Goal: Task Accomplishment & Management: Use online tool/utility

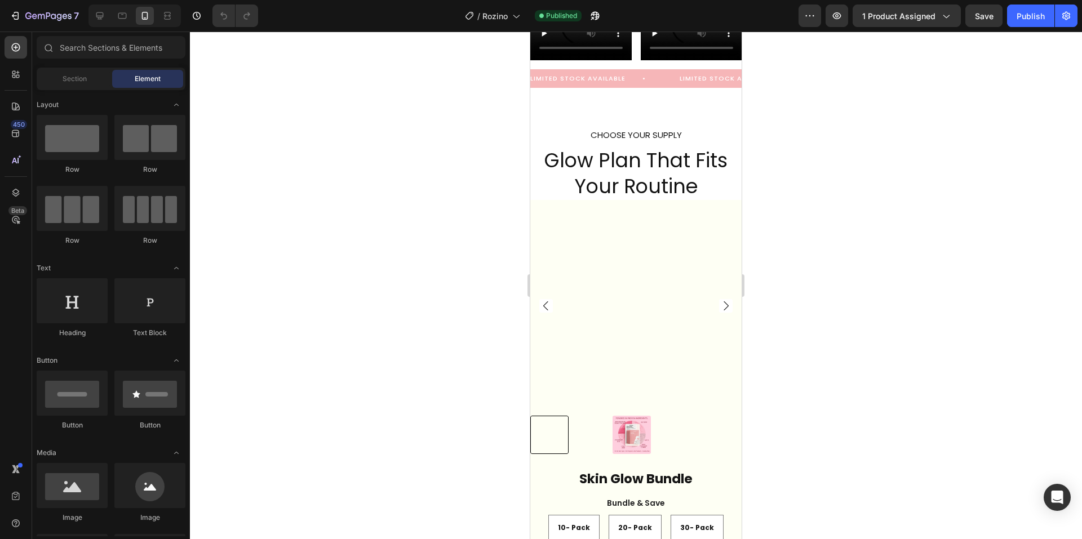
scroll to position [3301, 0]
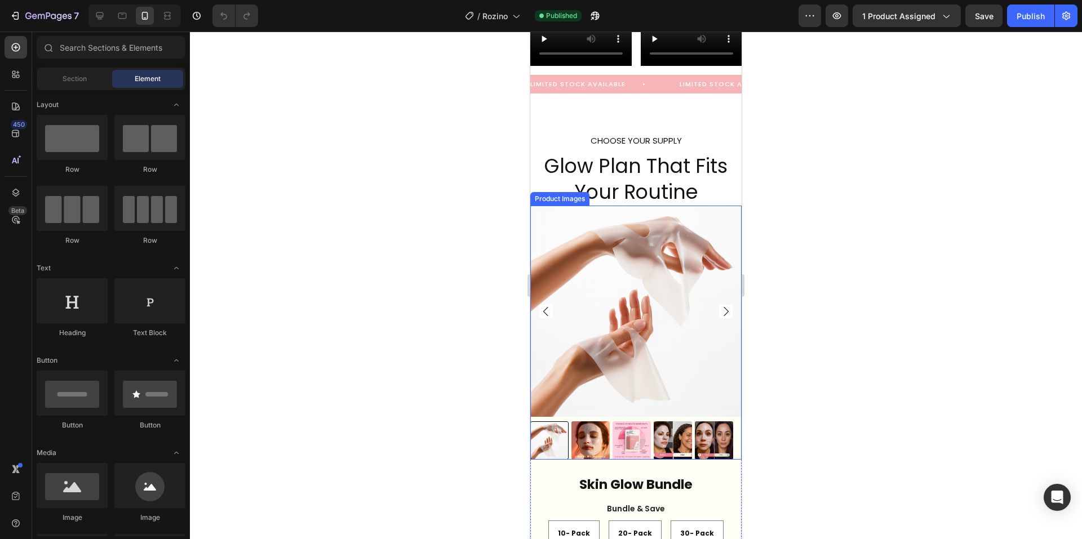
click at [712, 427] on img at bounding box center [714, 441] width 38 height 38
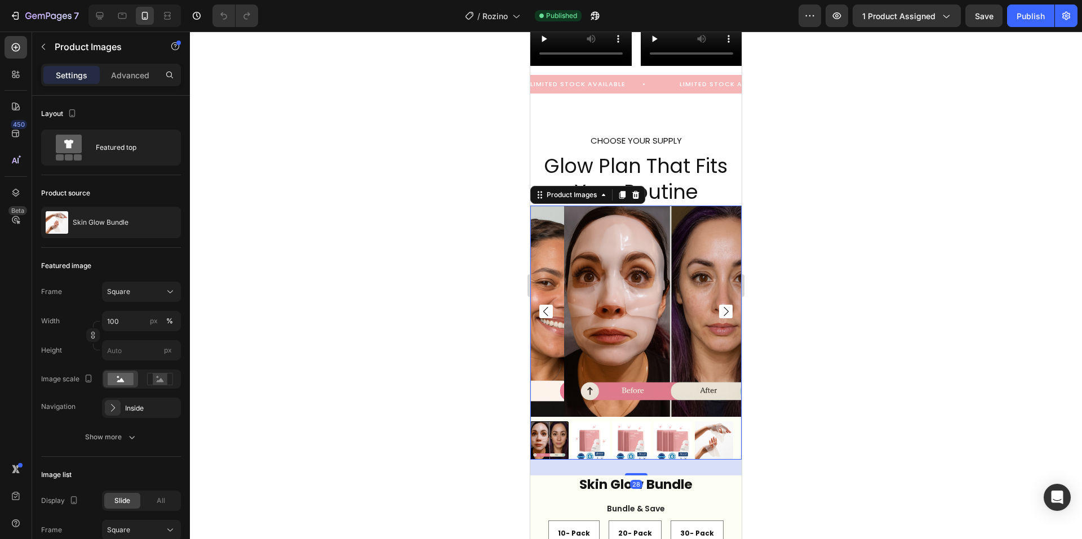
click at [587, 425] on img at bounding box center [590, 441] width 38 height 38
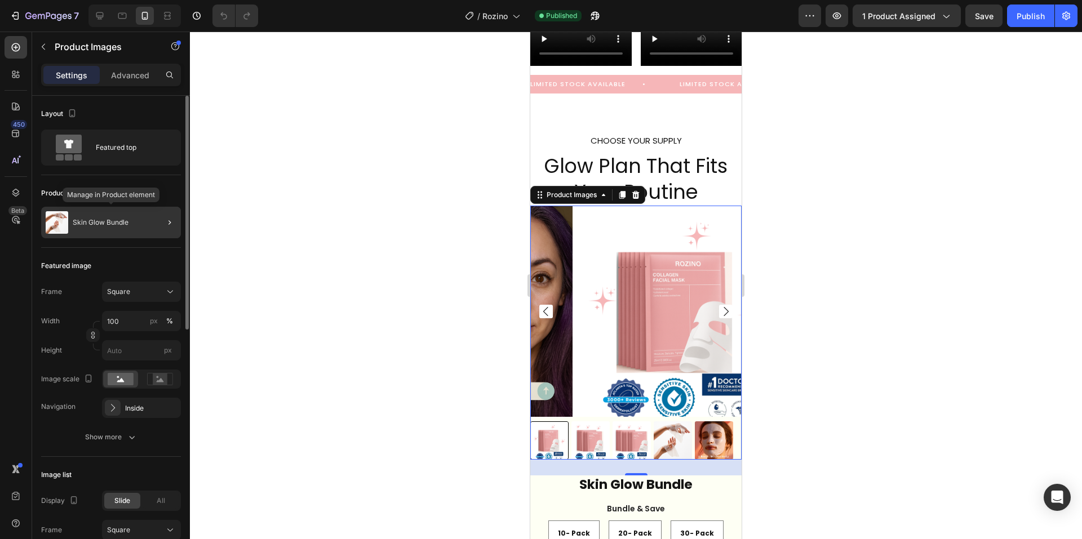
click at [141, 220] on div "Skin Glow Bundle" at bounding box center [111, 223] width 140 height 32
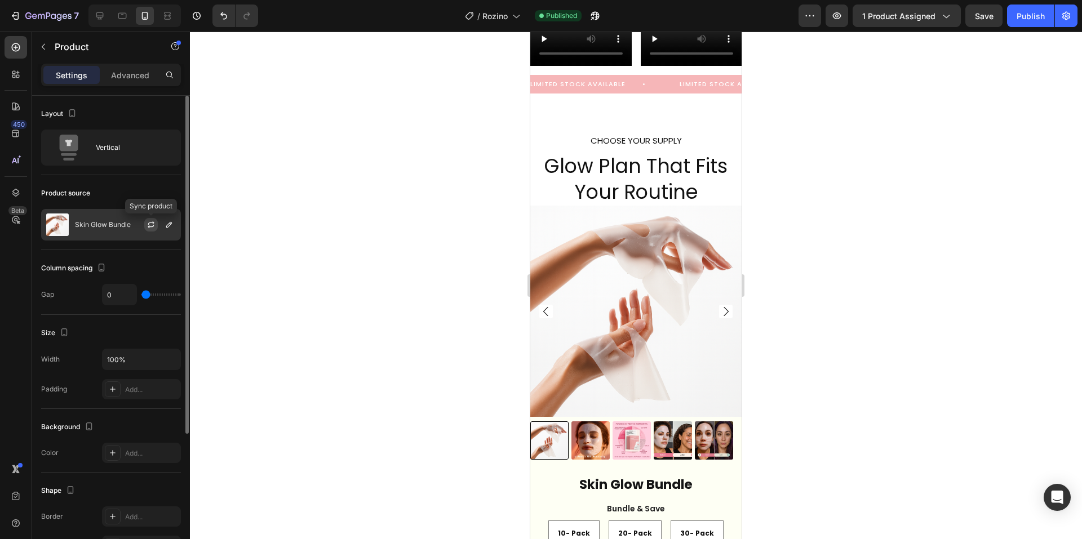
click at [149, 224] on icon "button" at bounding box center [151, 222] width 6 height 3
click at [722, 429] on img at bounding box center [714, 441] width 38 height 38
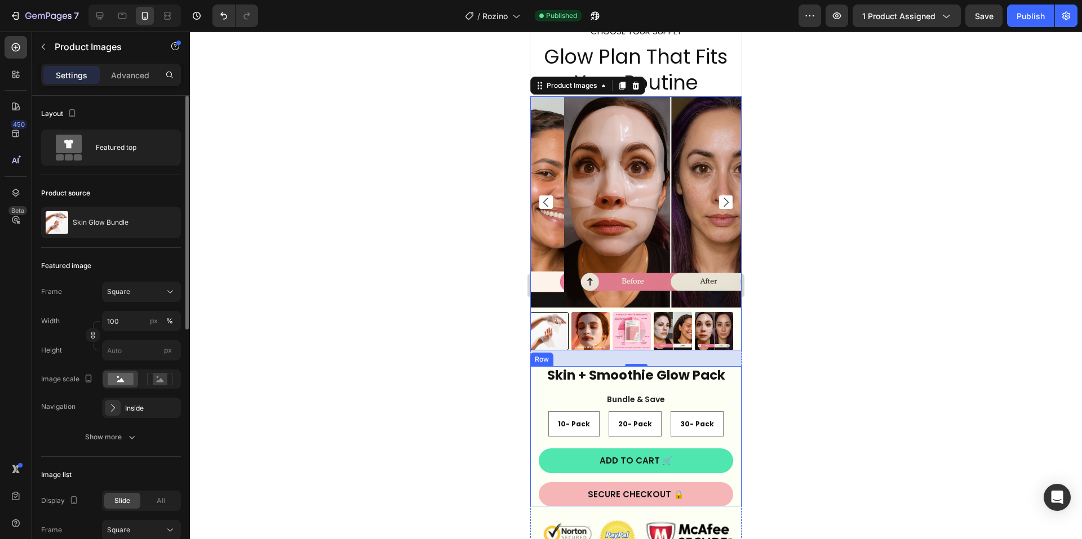
scroll to position [3413, 0]
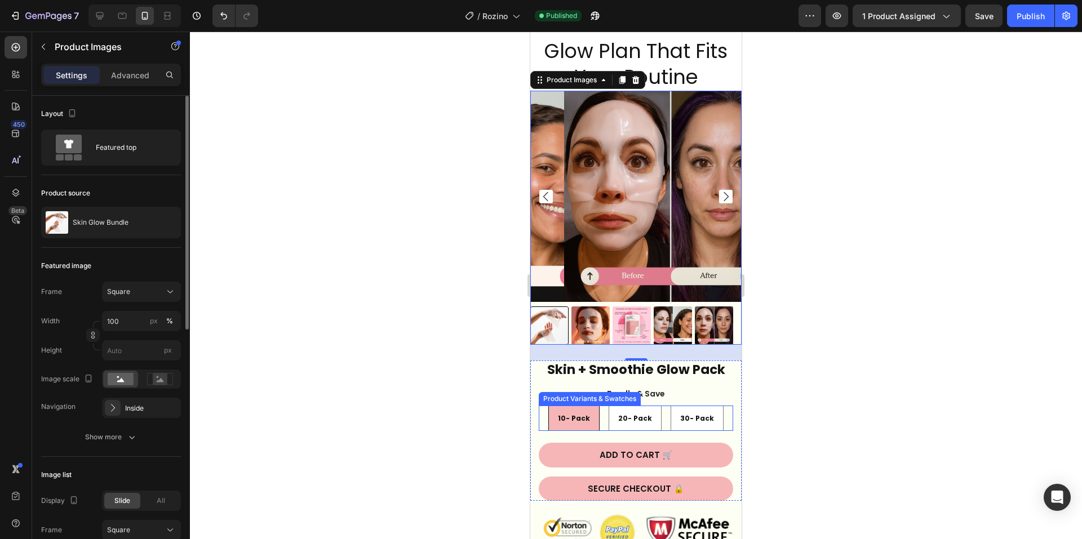
click at [566, 414] on span "10- Pack" at bounding box center [574, 419] width 32 height 10
click at [574, 406] on input "10- Pack 10- Pack 10- Pack" at bounding box center [574, 405] width 1 height 1
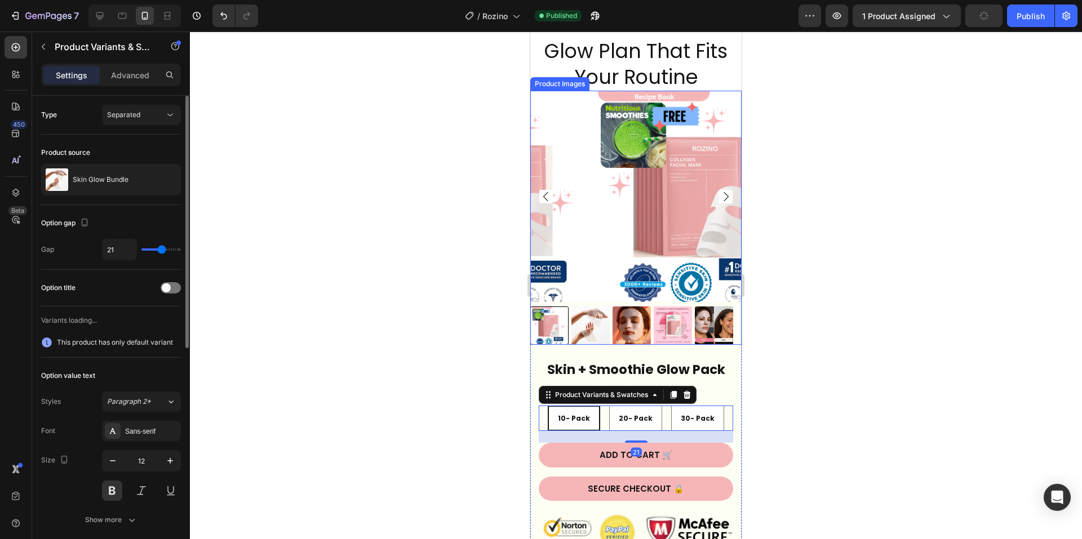
radio input "false"
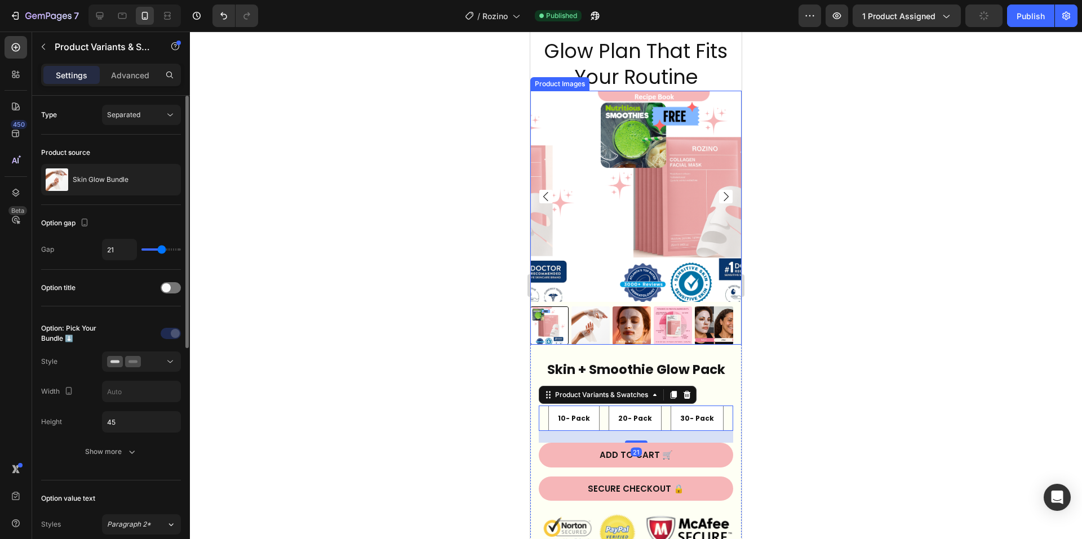
click at [626, 193] on img at bounding box center [694, 196] width 211 height 211
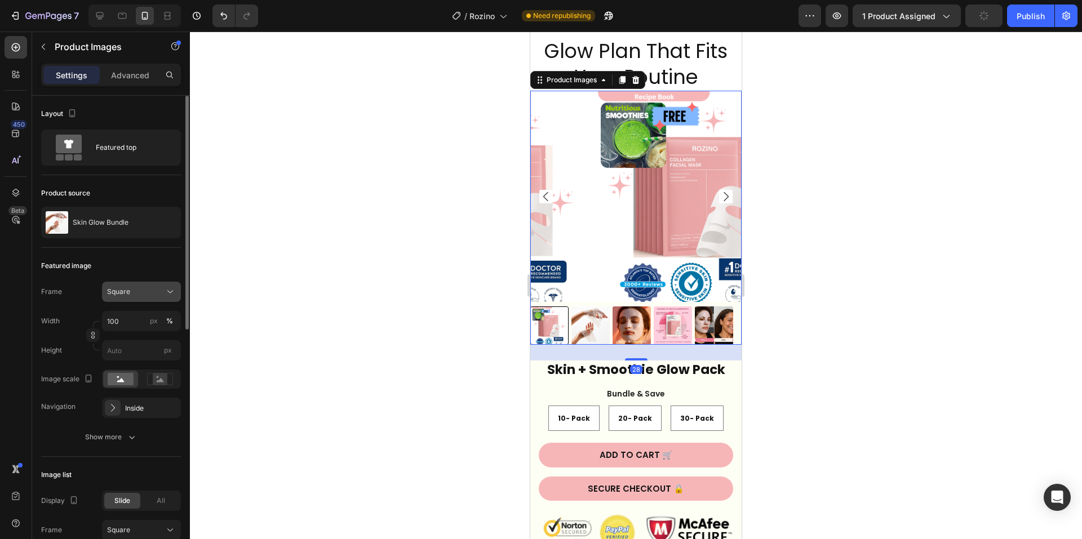
click at [165, 287] on icon at bounding box center [170, 291] width 11 height 11
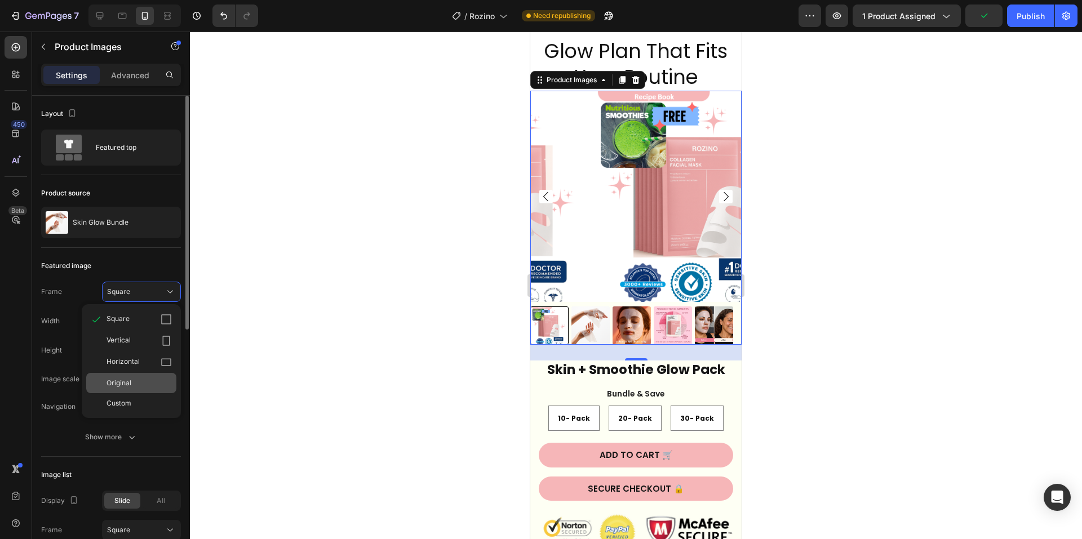
click at [150, 379] on div "Original" at bounding box center [139, 383] width 65 height 10
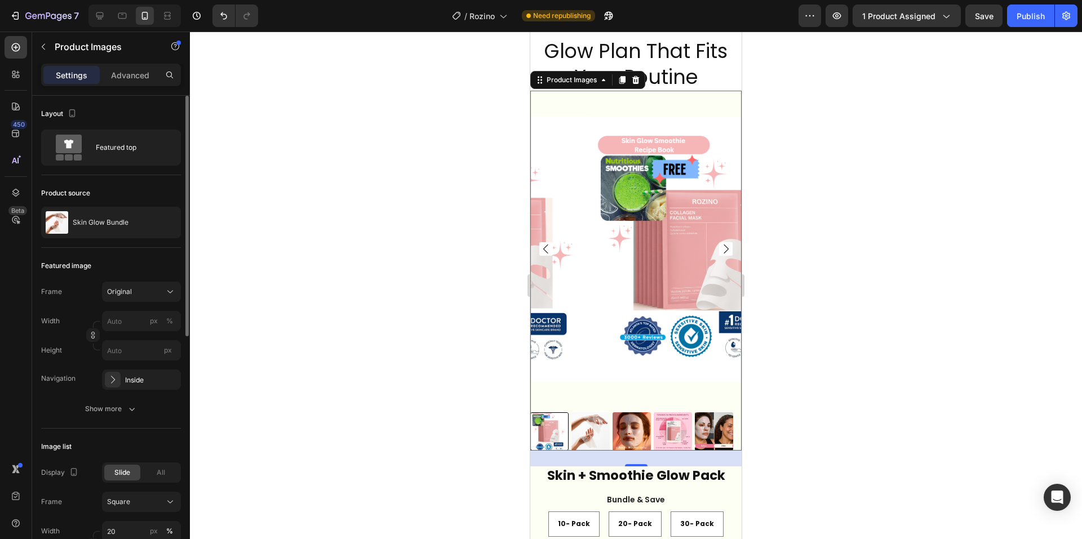
click at [684, 102] on img at bounding box center [694, 249] width 211 height 317
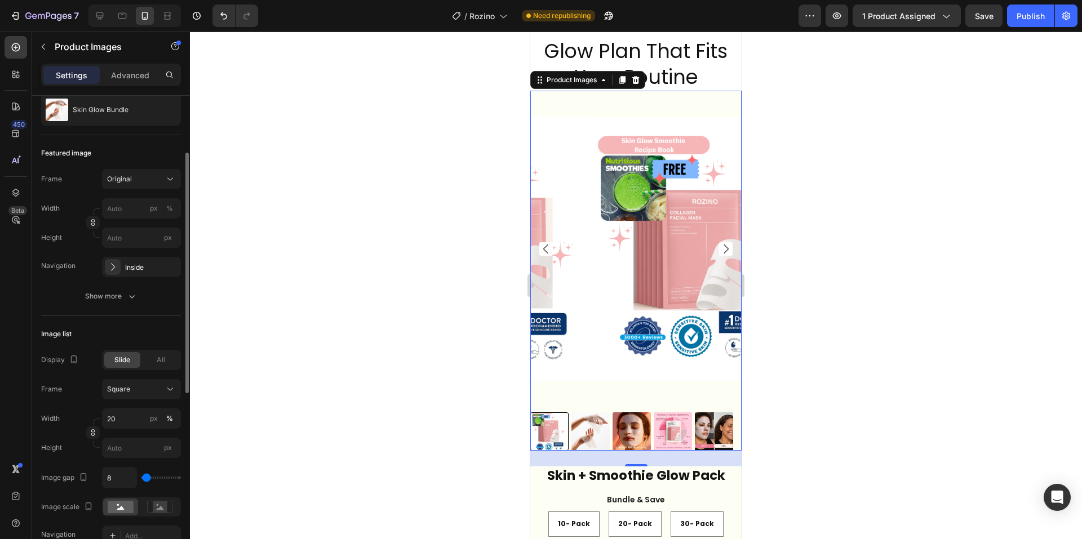
click at [869, 205] on div at bounding box center [636, 286] width 892 height 508
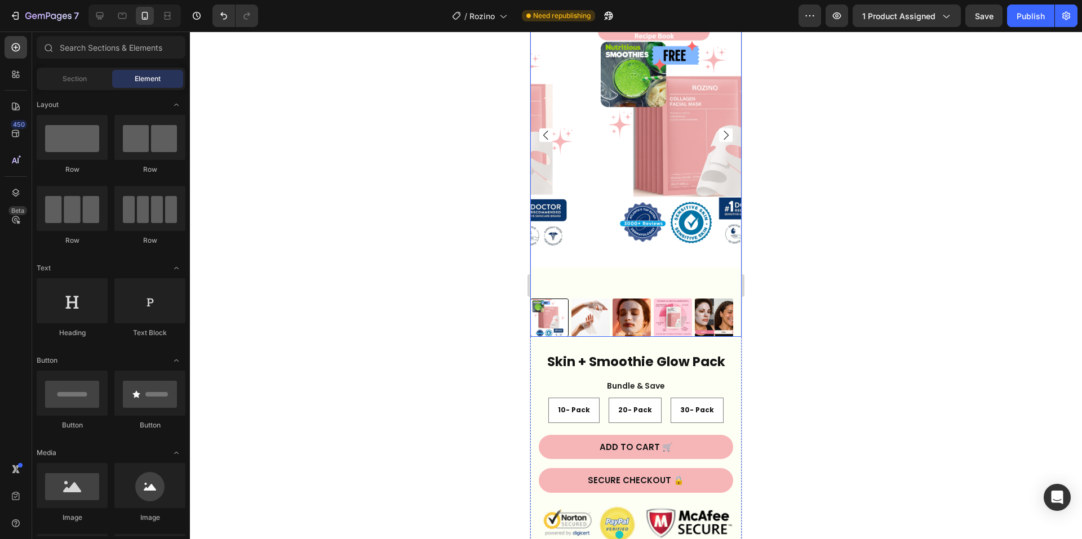
scroll to position [3526, 0]
click at [593, 270] on img at bounding box center [694, 136] width 211 height 317
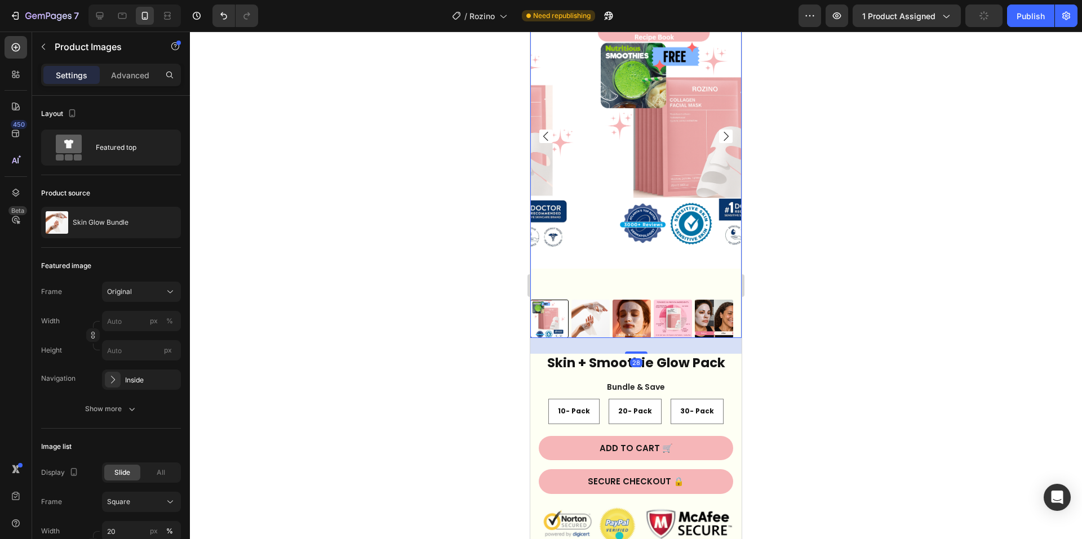
click at [926, 365] on div at bounding box center [636, 286] width 892 height 508
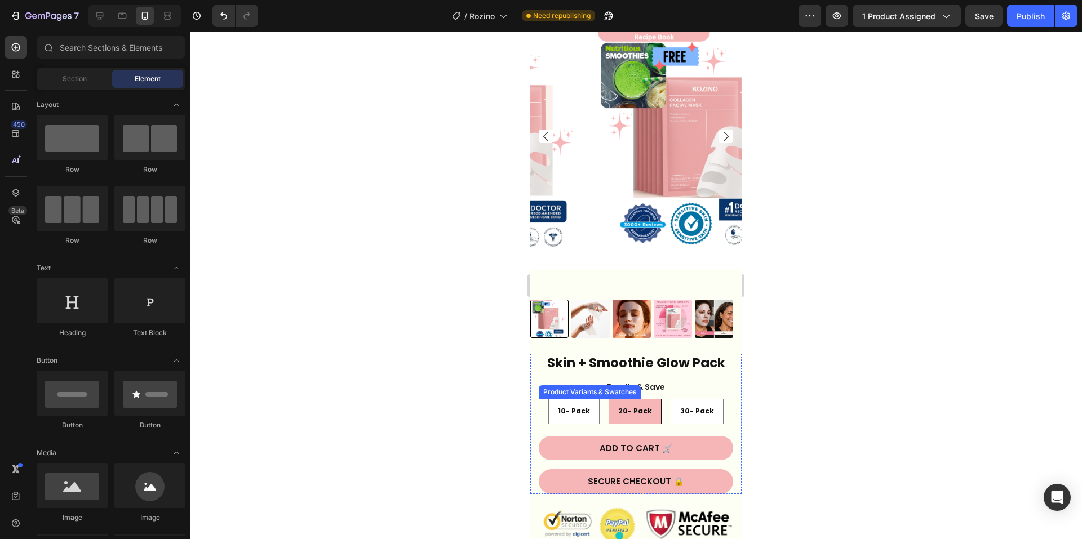
click at [635, 401] on div "20- Pack" at bounding box center [635, 411] width 52 height 21
click at [635, 398] on input "20- Pack 20- Pack 20- Pack" at bounding box center [635, 398] width 1 height 1
radio input "true"
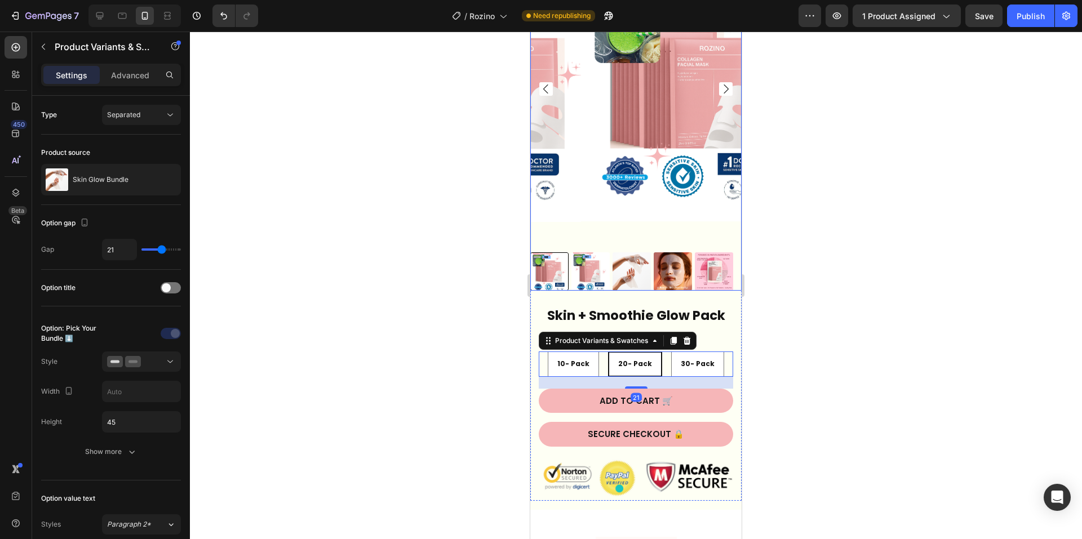
scroll to position [3582, 0]
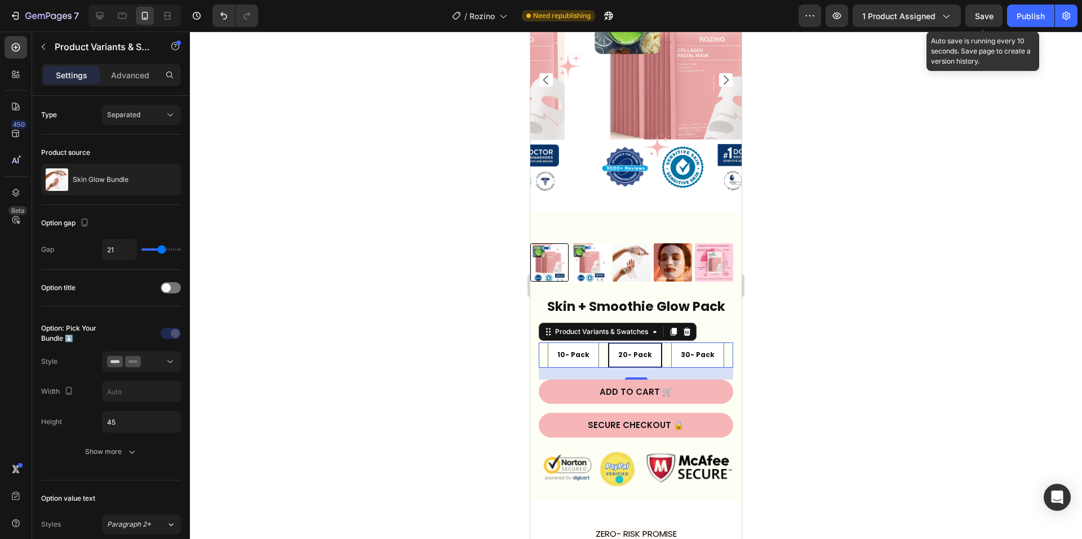
drag, startPoint x: 980, startPoint y: 23, endPoint x: 1005, endPoint y: 23, distance: 25.4
click at [981, 23] on button "Save" at bounding box center [983, 16] width 37 height 23
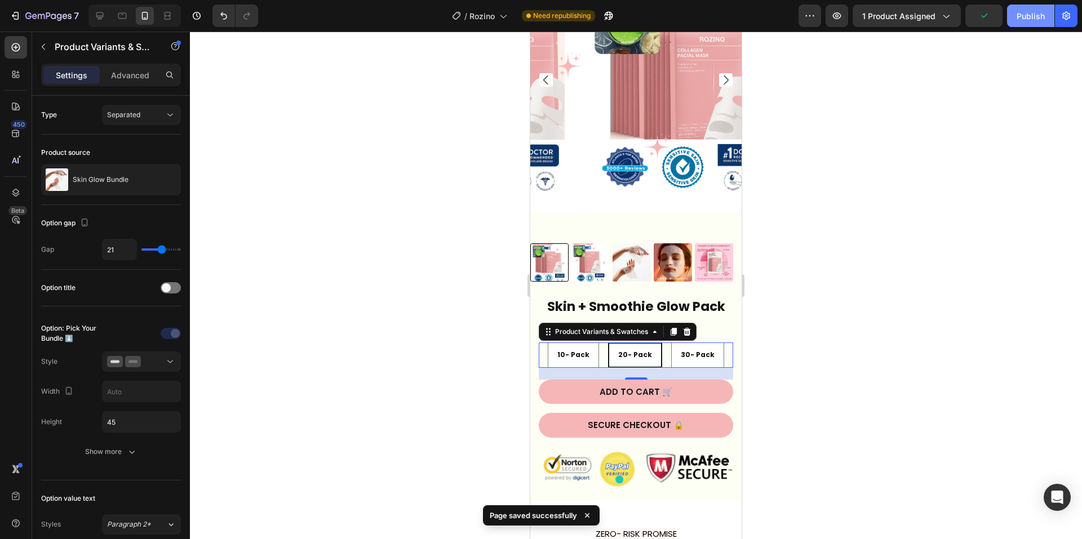
click at [1036, 20] on div "Publish" at bounding box center [1031, 16] width 28 height 12
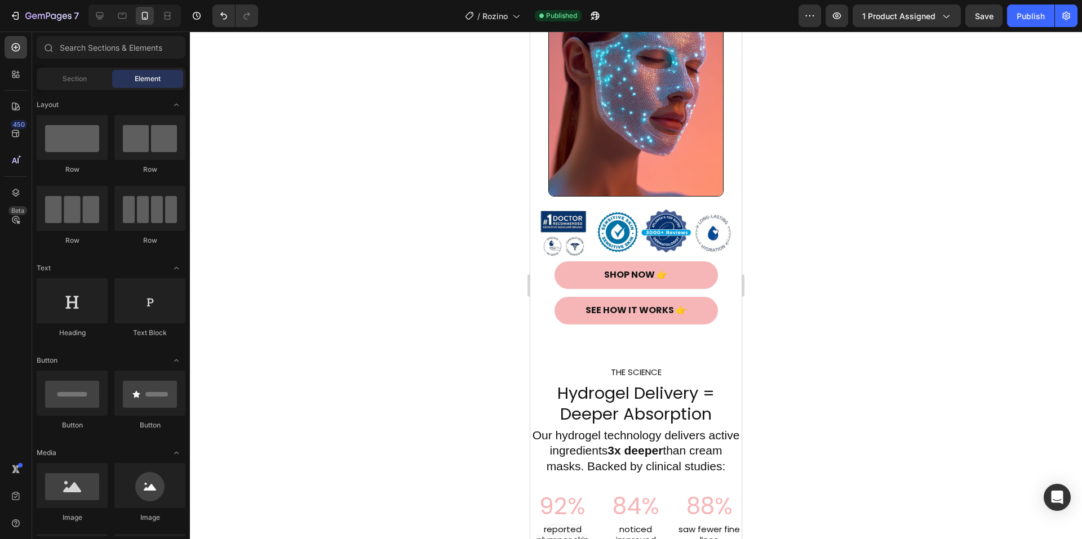
scroll to position [38, 0]
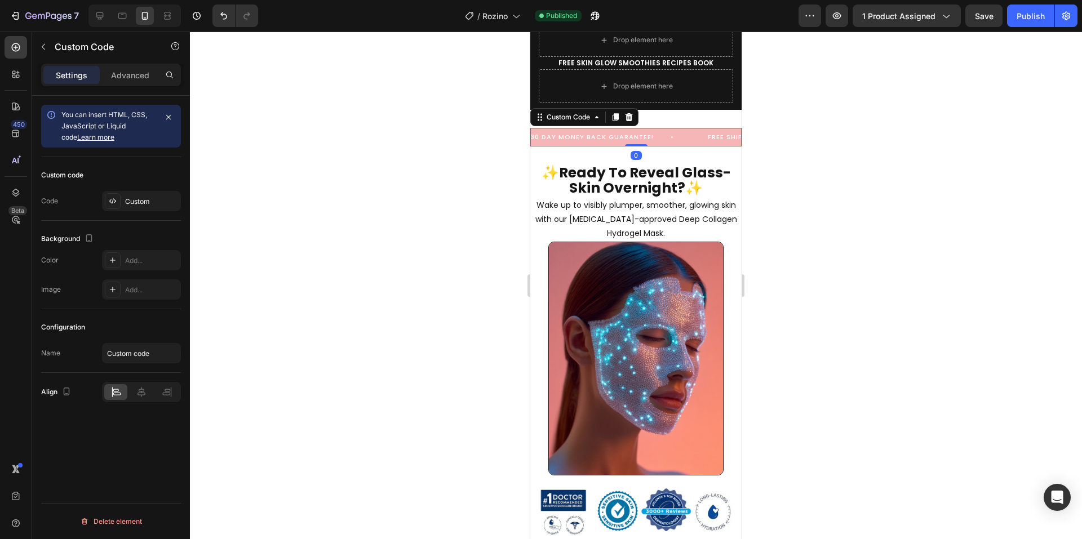
click at [646, 137] on span "30 DAY MONEY BACK GUARANTEE!" at bounding box center [610, 137] width 161 height 10
click at [144, 202] on div "Custom" at bounding box center [151, 202] width 53 height 10
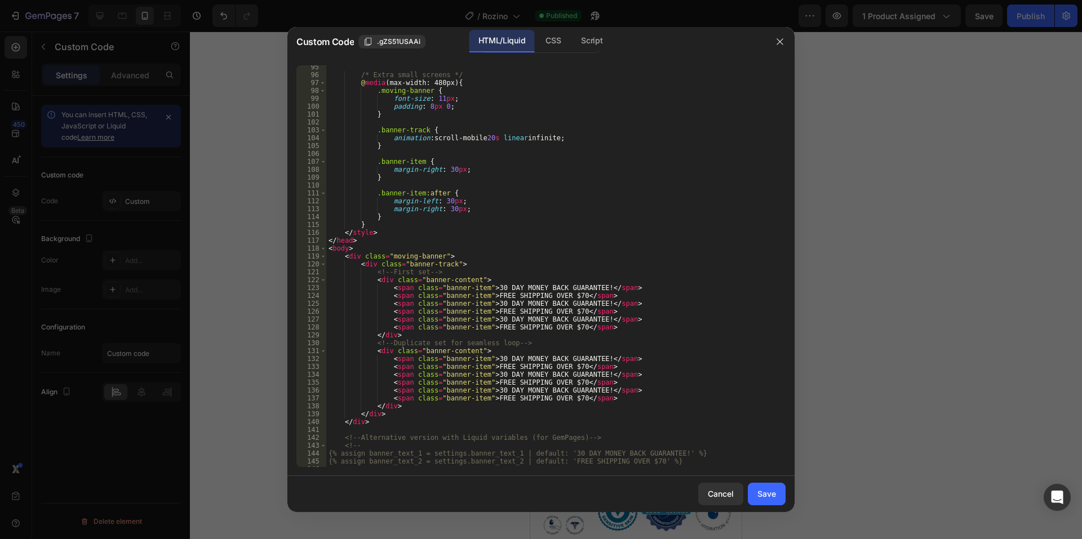
scroll to position [778, 0]
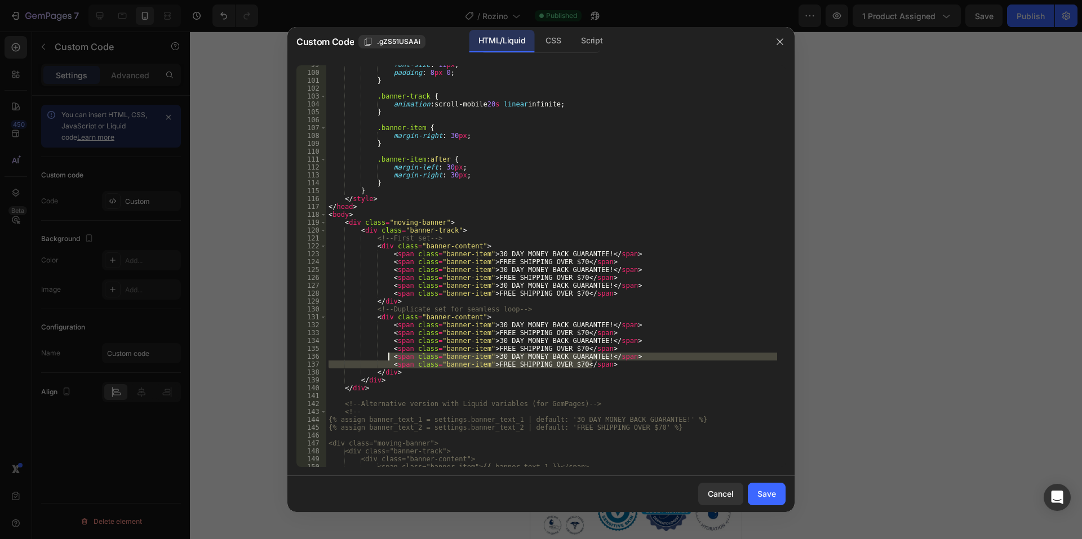
drag, startPoint x: 595, startPoint y: 366, endPoint x: 387, endPoint y: 358, distance: 207.5
click at [387, 358] on div "font-size : 11 px ; padding : 8 px 0 ; } .banner-track { animation : scroll-mob…" at bounding box center [551, 270] width 451 height 418
type textarea "<span class="banner-item">30 DAY MONEY BACK GUARANTEE!</span> <span class="bann…"
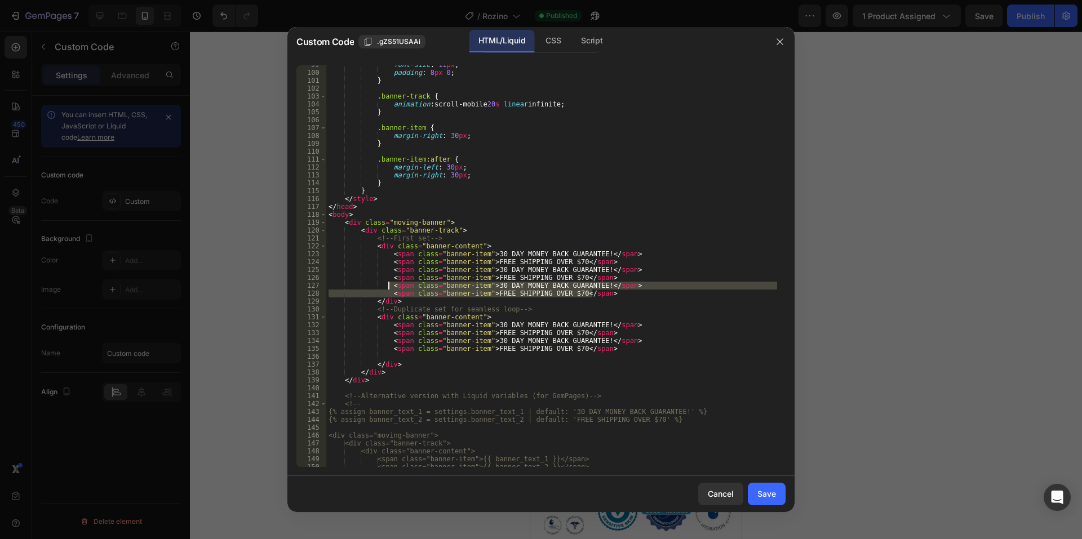
drag, startPoint x: 594, startPoint y: 294, endPoint x: 389, endPoint y: 289, distance: 204.6
click at [389, 289] on div "font-size : 11 px ; padding : 8 px 0 ; } .banner-track { animation : scroll-mob…" at bounding box center [551, 270] width 451 height 418
type textarea "<span class="banner-item">30 DAY MONEY BACK GUARANTEE!</span> <span class="bann…"
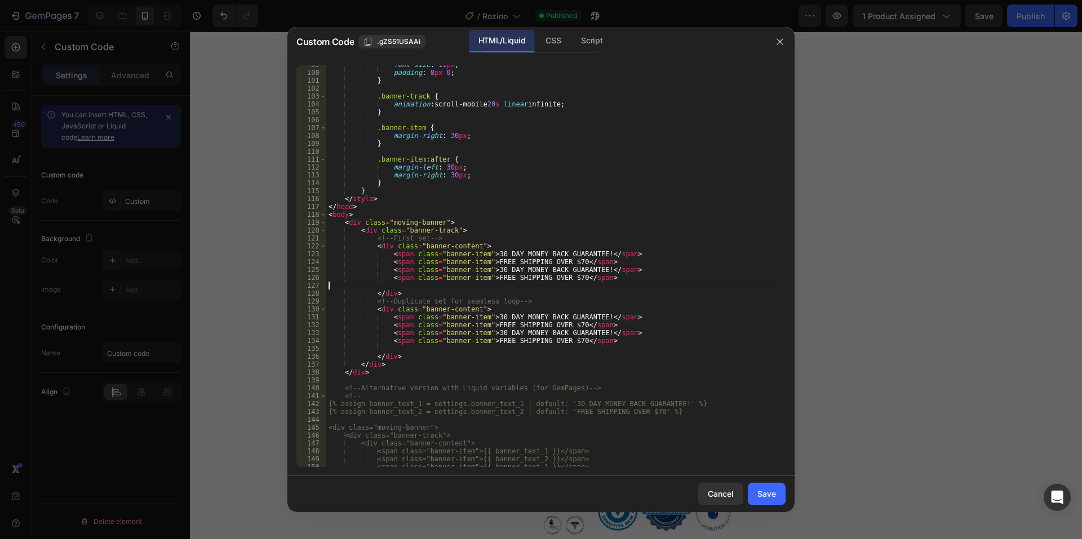
type textarea "<span class="banner-item">FREE SHIPPING OVER $70</span>"
click at [392, 341] on div "font-size : 11 px ; padding : 8 px 0 ; } .banner-track { animation : scroll-mob…" at bounding box center [551, 270] width 451 height 418
type textarea "<span class="banner-item">FREE SHIPPING OVER $70</span>"
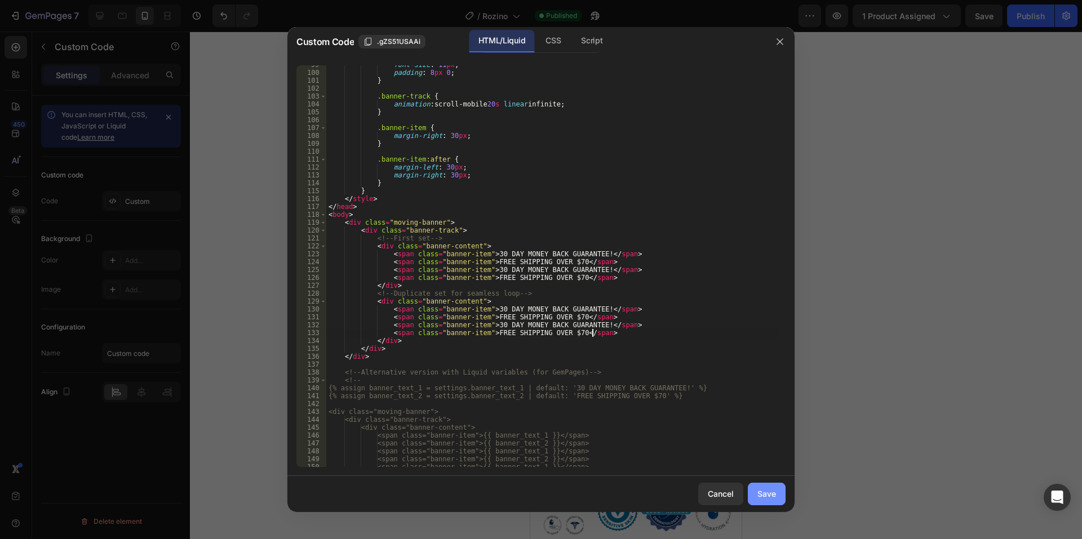
click at [754, 494] on button "Save" at bounding box center [767, 494] width 38 height 23
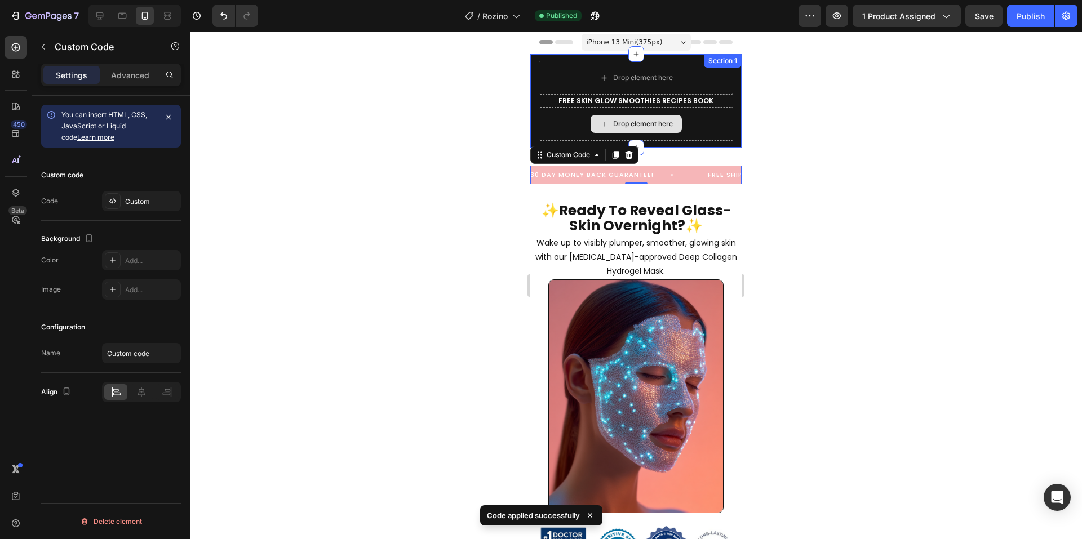
scroll to position [0, 0]
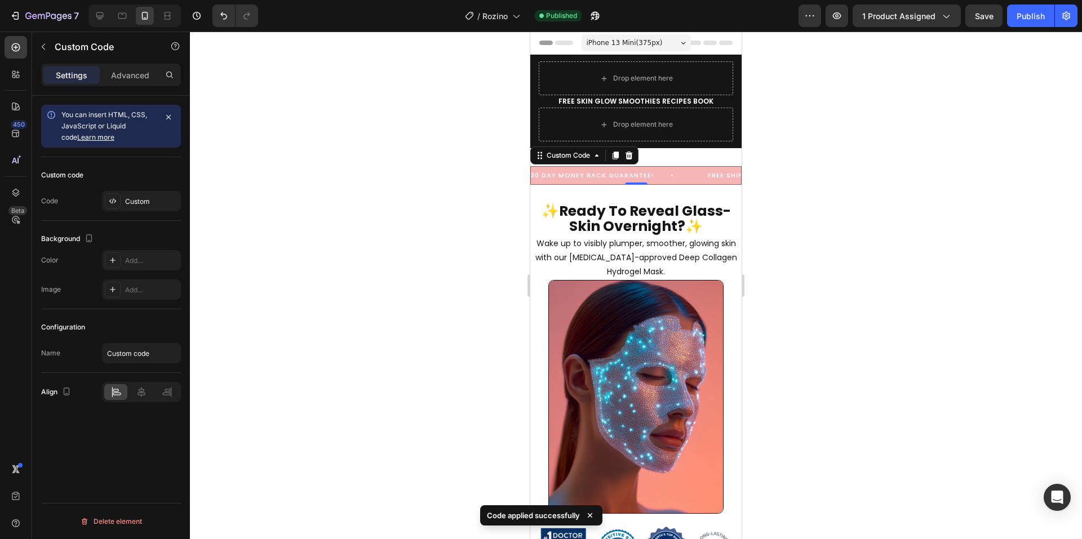
click at [846, 143] on div at bounding box center [636, 286] width 892 height 508
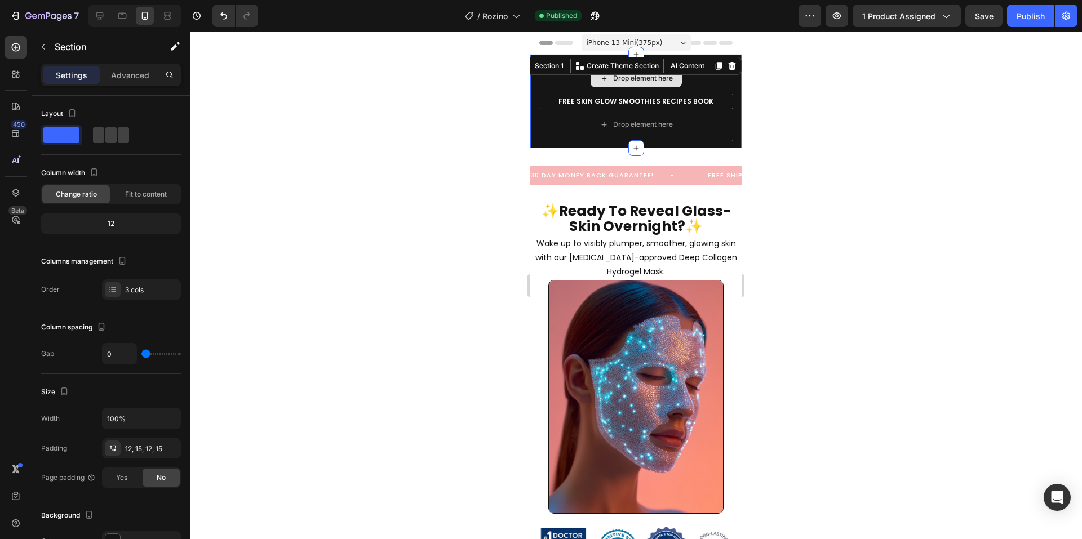
click at [702, 78] on div "Drop element here" at bounding box center [636, 78] width 194 height 34
click at [823, 104] on div at bounding box center [636, 286] width 892 height 508
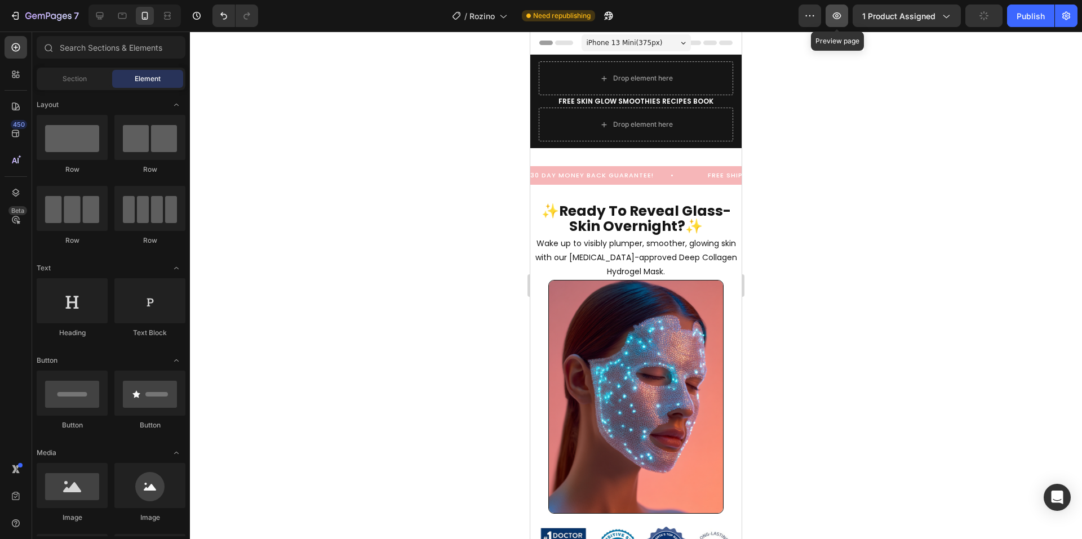
click at [840, 16] on icon "button" at bounding box center [836, 15] width 11 height 11
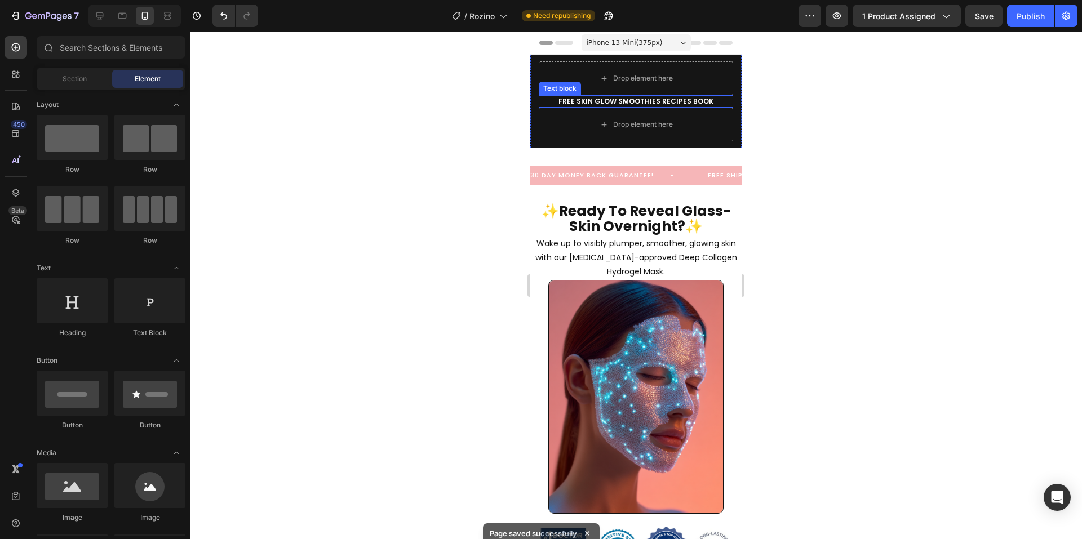
click at [711, 99] on p "FREE SKIN GLOW SMOOTHIES RECIPES BOOK" at bounding box center [636, 101] width 192 height 10
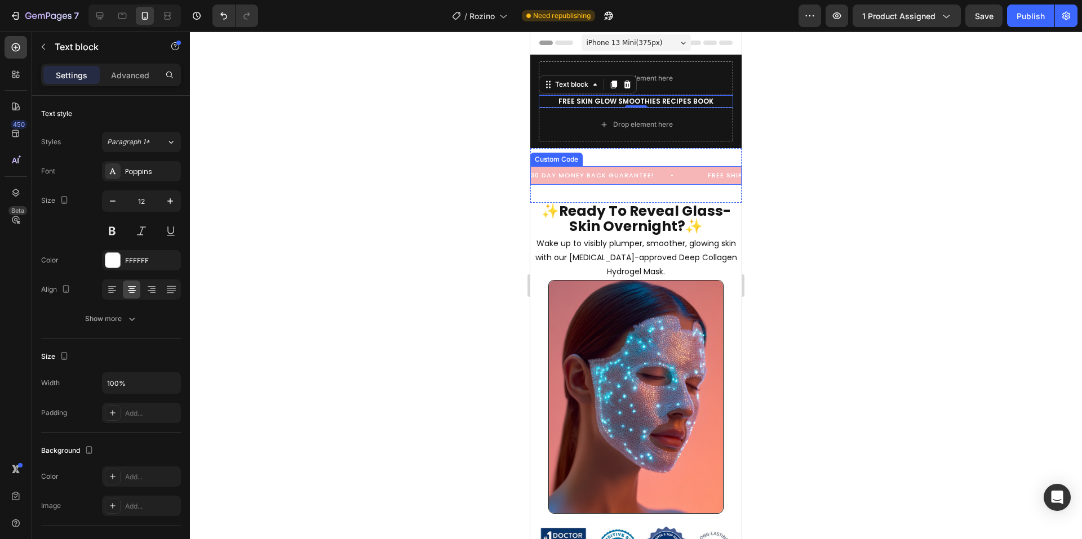
click at [657, 174] on span "30 DAY MONEY BACK GUARANTEE!" at bounding box center [610, 176] width 161 height 10
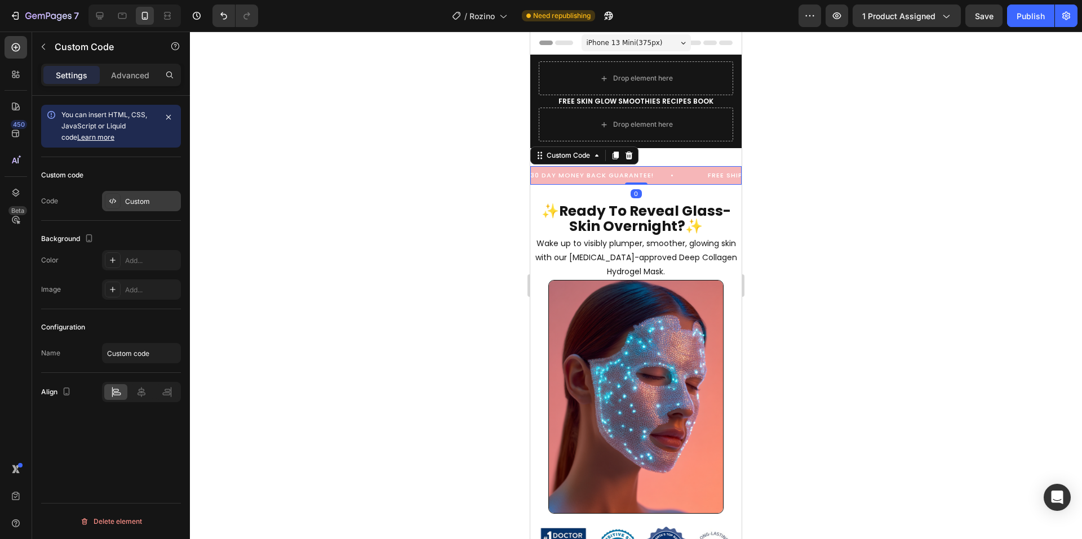
click at [136, 199] on div "Custom" at bounding box center [151, 202] width 53 height 10
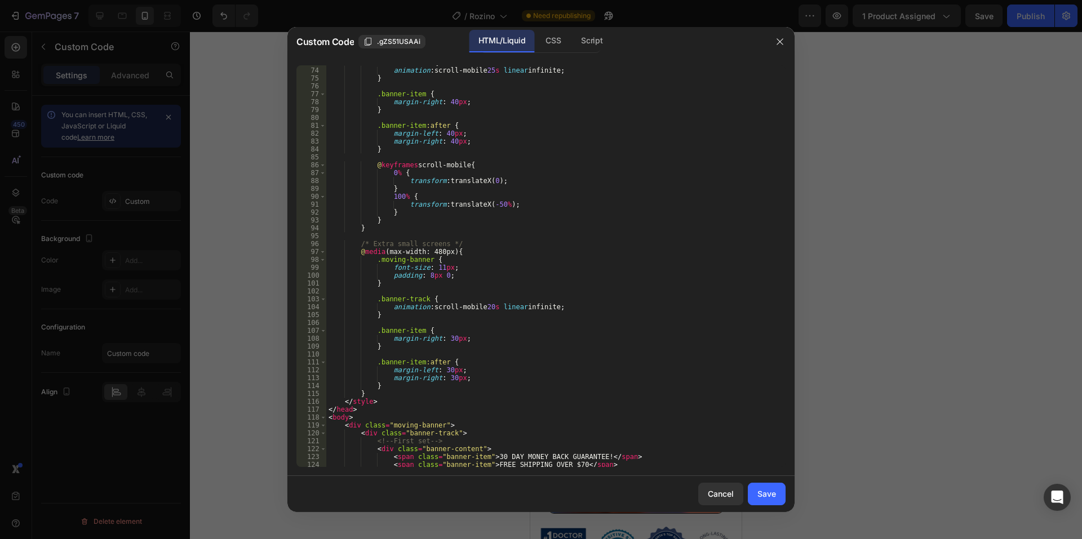
scroll to position [676, 0]
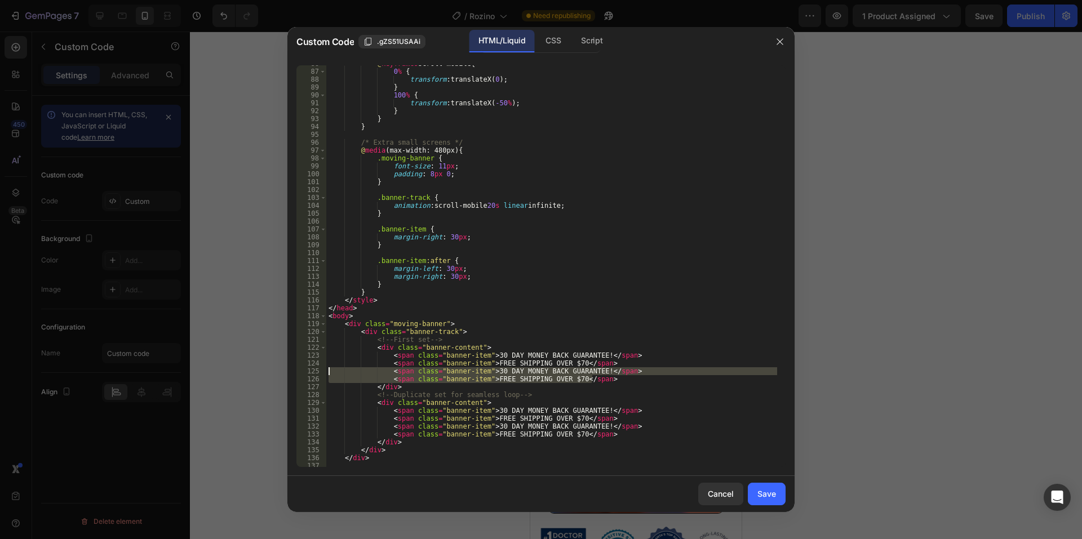
drag, startPoint x: 594, startPoint y: 379, endPoint x: 329, endPoint y: 369, distance: 265.1
click at [329, 369] on div "@ keyframes scroll-mobile { 0 % { transform : translateX( 0 ) ; } 100 % { trans…" at bounding box center [551, 269] width 451 height 418
type textarea "<span class="banner-item">30 DAY MONEY BACK GUARANTEE!</span> <span class="bann…"
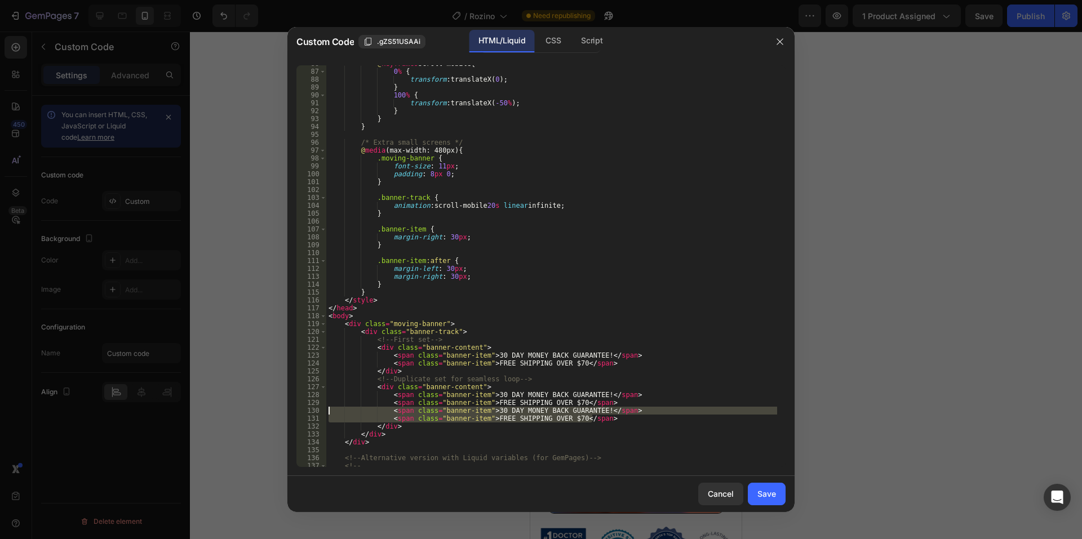
drag, startPoint x: 549, startPoint y: 419, endPoint x: 329, endPoint y: 409, distance: 220.6
click at [329, 409] on div "@ keyframes scroll-mobile { 0 % { transform : translateX( 0 ) ; } 100 % { trans…" at bounding box center [551, 269] width 451 height 418
type textarea "<span class="banner-item">30 DAY MONEY BACK GUARANTEE!</span> <span class="bann…"
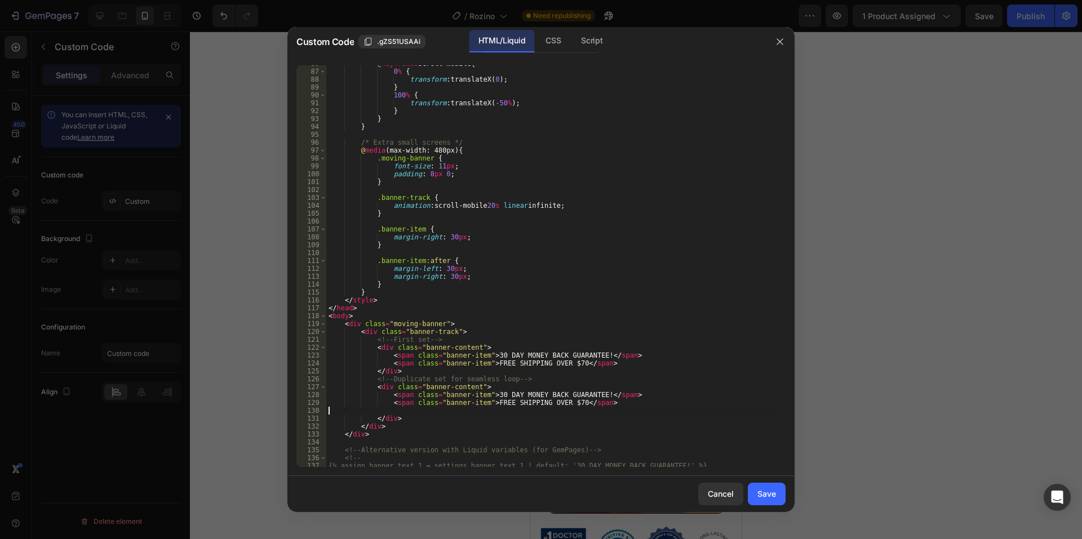
type textarea "<span class="banner-item">FREE SHIPPING OVER $70</span>"
click at [775, 496] on div "Save" at bounding box center [766, 494] width 19 height 12
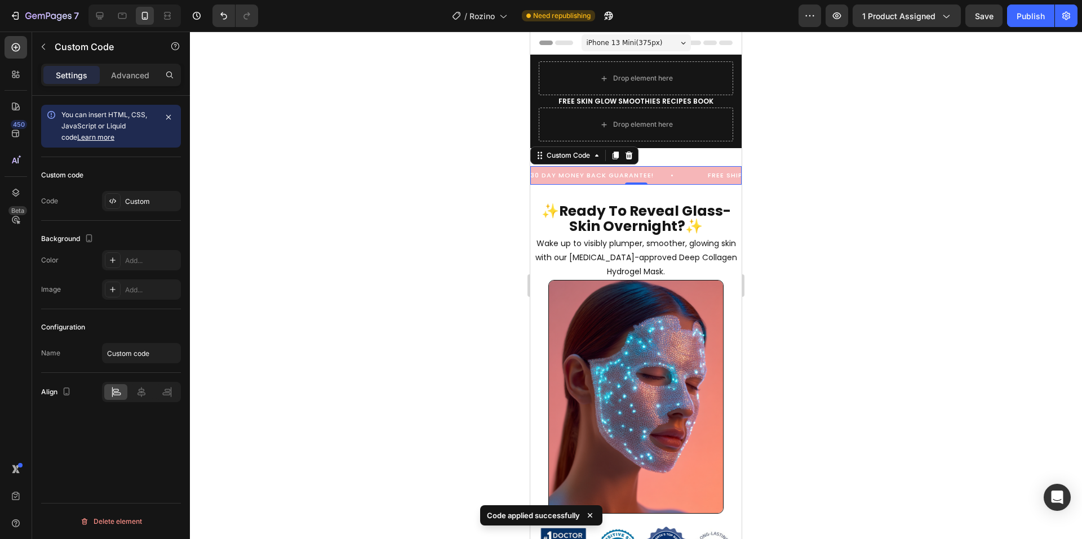
click at [693, 176] on div "30 DAY MONEY BACK GUARANTEE! FREE SHIPPING OVER $70" at bounding box center [635, 176] width 211 height 10
click at [850, 192] on div at bounding box center [636, 286] width 892 height 508
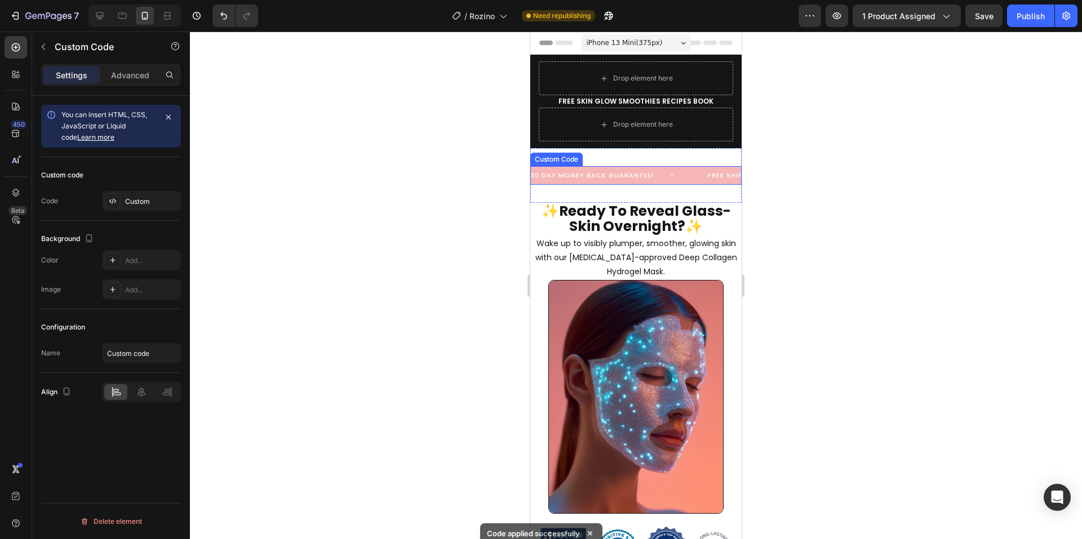
click at [676, 178] on div "30 DAY MONEY BACK GUARANTEE! FREE SHIPPING OVER $70" at bounding box center [635, 176] width 211 height 10
click at [661, 178] on span "30 DAY MONEY BACK GUARANTEE!" at bounding box center [610, 176] width 161 height 10
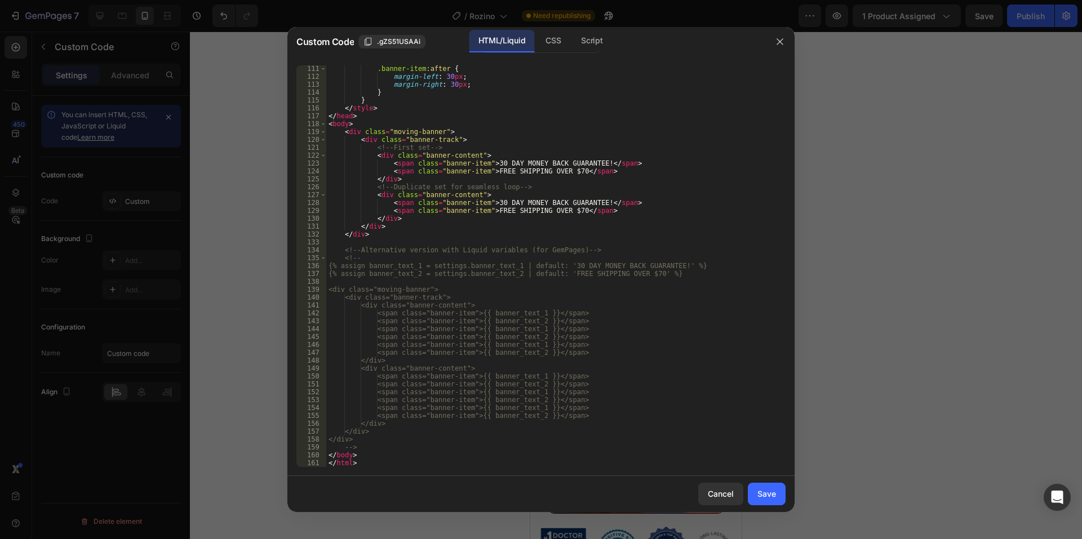
scroll to position [868, 0]
click at [765, 494] on div "Save" at bounding box center [766, 494] width 19 height 12
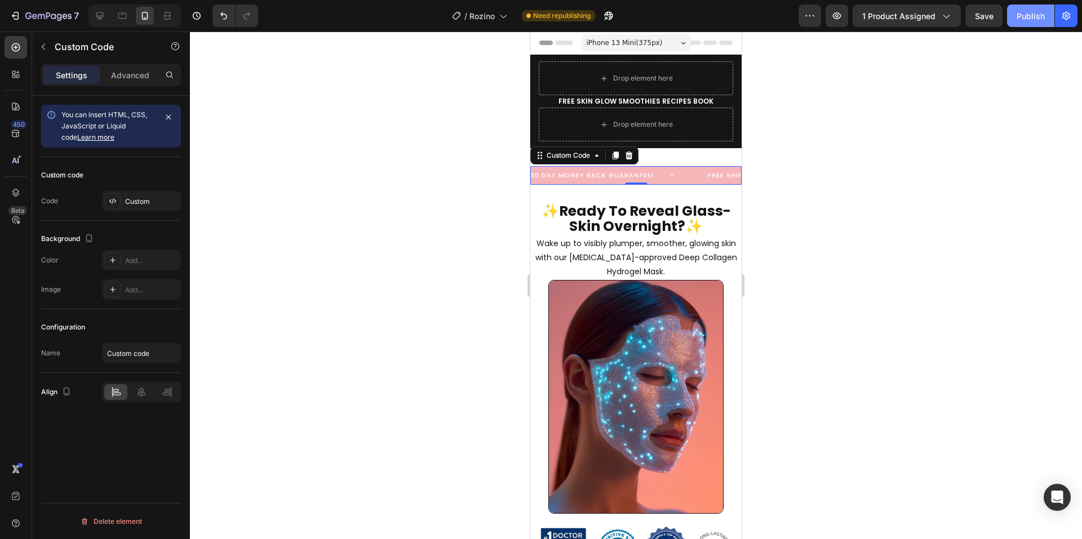
click at [1034, 19] on div "Publish" at bounding box center [1031, 16] width 28 height 12
click at [575, 174] on span "30 DAY MONEY BACK GUARANTEE!" at bounding box center [610, 176] width 161 height 10
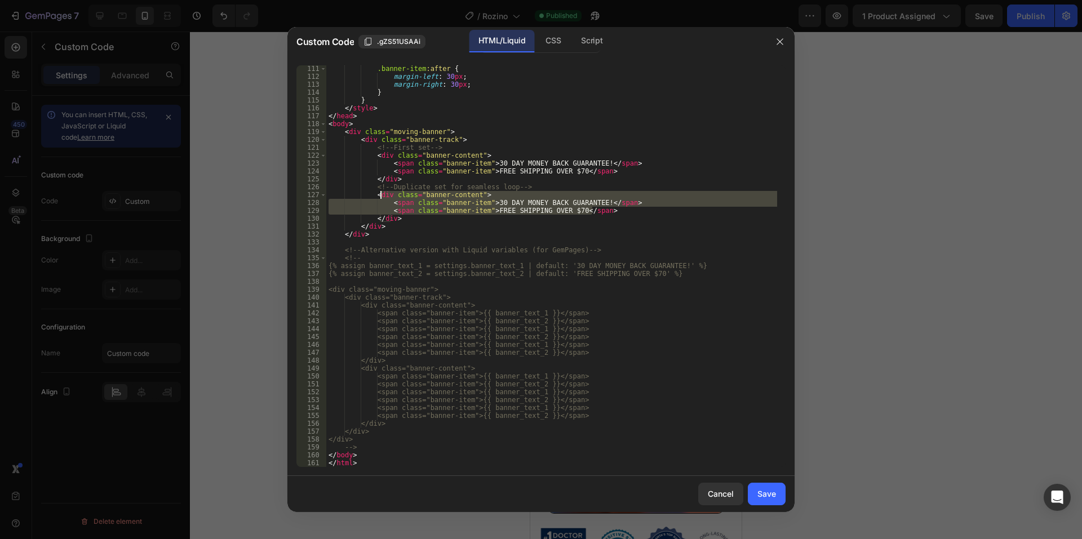
drag, startPoint x: 592, startPoint y: 213, endPoint x: 379, endPoint y: 192, distance: 214.6
click at [379, 192] on div ".banner-item :after { margin-left : 30 px ; margin-right : 30 px ; } } </ style…" at bounding box center [551, 274] width 451 height 418
click at [478, 211] on div ".banner-item :after { margin-left : 30 px ; margin-right : 30 px ; } } </ style…" at bounding box center [551, 266] width 451 height 402
drag, startPoint x: 588, startPoint y: 211, endPoint x: 329, endPoint y: 187, distance: 260.9
click at [329, 187] on div ".banner-item :after { margin-left : 30 px ; margin-right : 30 px ; } } </ style…" at bounding box center [551, 274] width 451 height 418
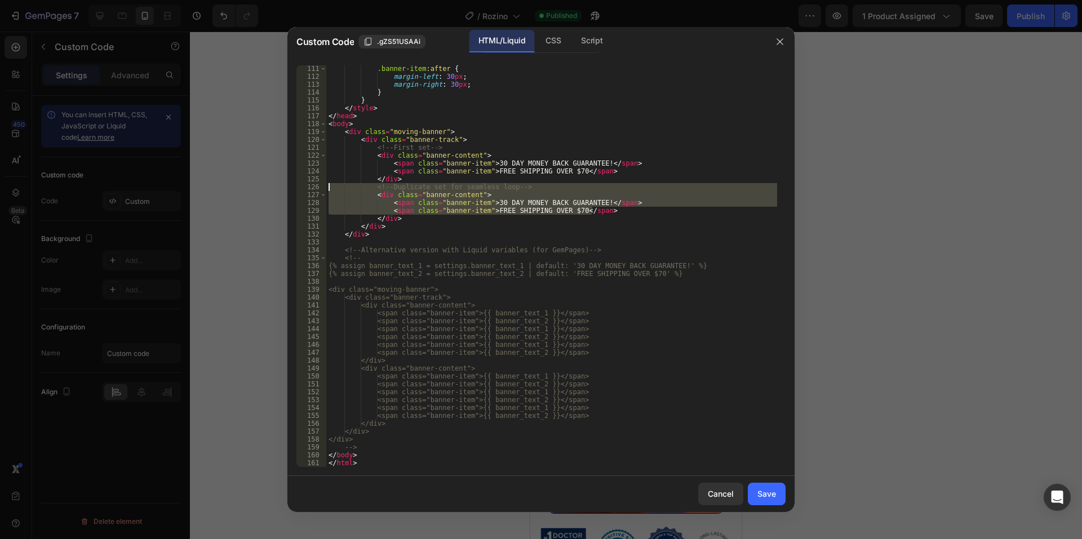
type textarea "<!-- Duplicate set for seamless loop --> <div class="banner-content">"
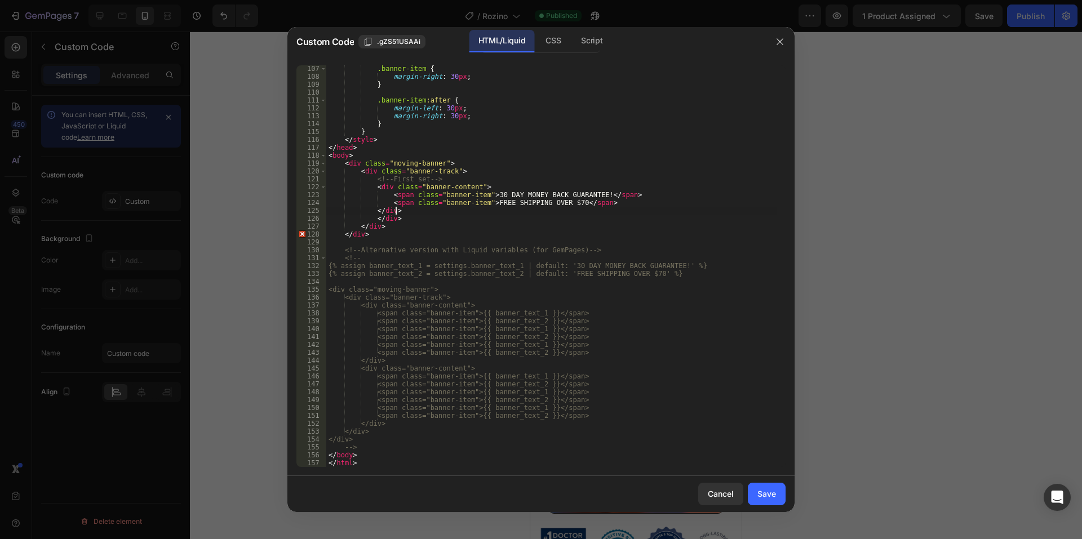
scroll to position [837, 0]
type textarea "<"
type textarea "<span class="banner-item">FREE SHIPPING OVER $70</span>"
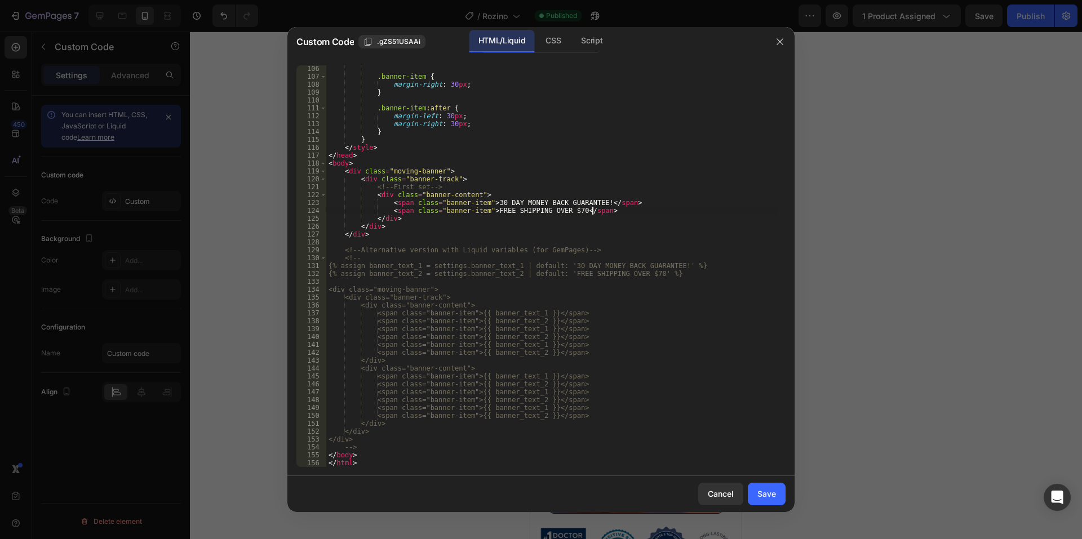
scroll to position [829, 0]
click at [762, 489] on div "Save" at bounding box center [766, 494] width 19 height 12
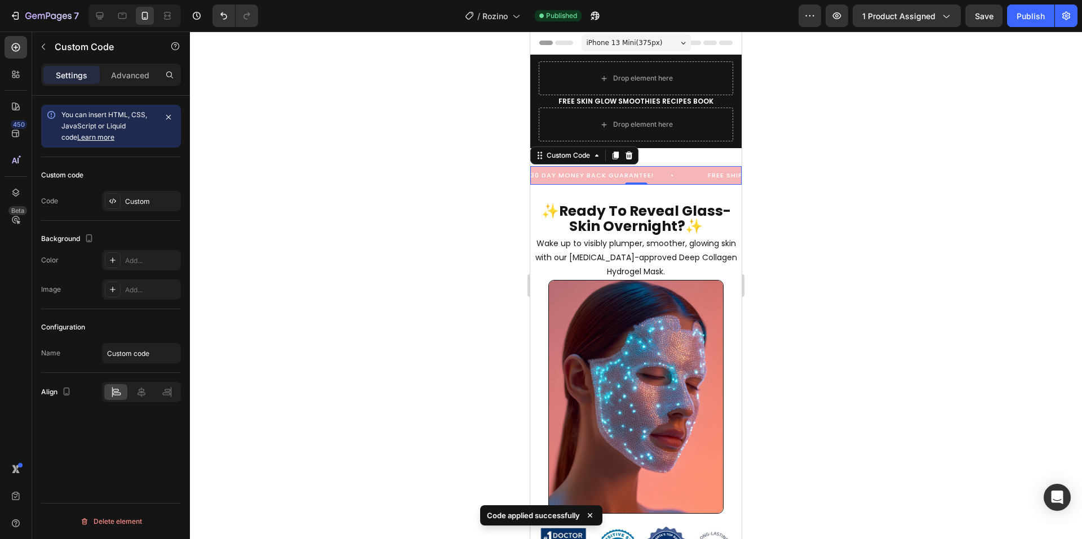
click at [674, 171] on span "30 DAY MONEY BACK GUARANTEE!" at bounding box center [610, 176] width 161 height 10
click at [1028, 15] on div "Publish" at bounding box center [1031, 16] width 28 height 12
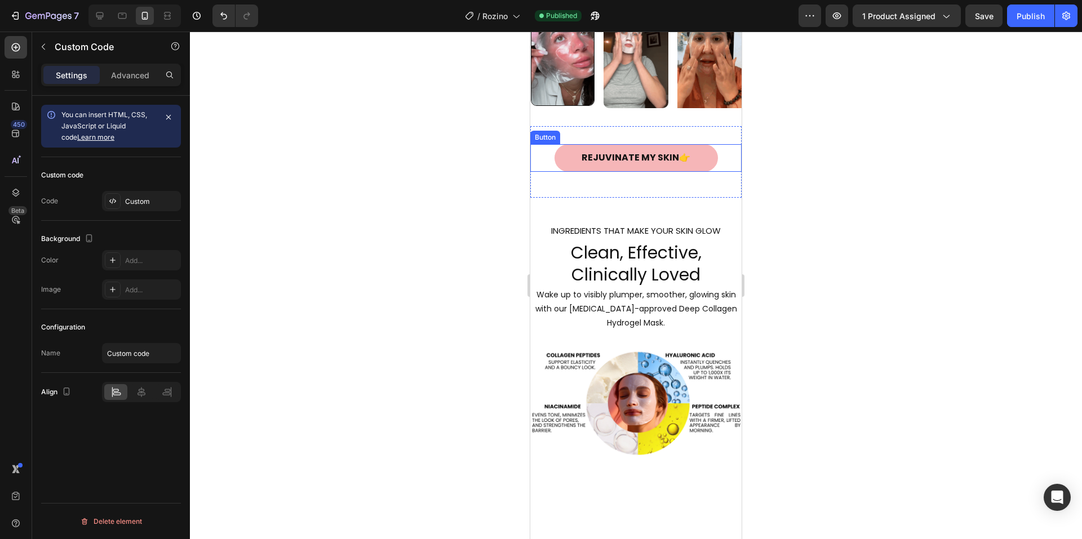
scroll to position [902, 0]
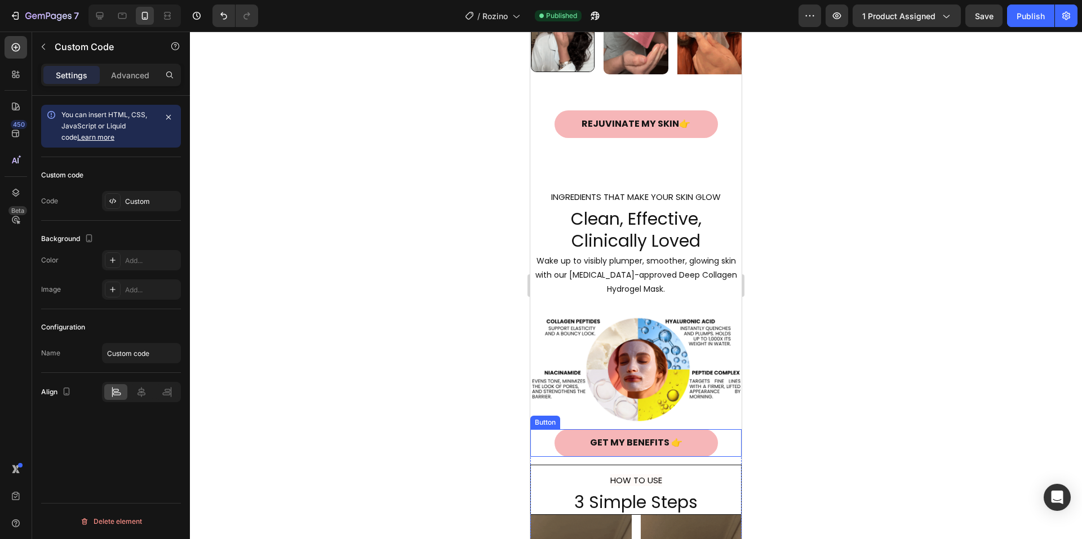
click at [543, 454] on div "GET MY BENEFITS 👉 Button" at bounding box center [635, 443] width 211 height 28
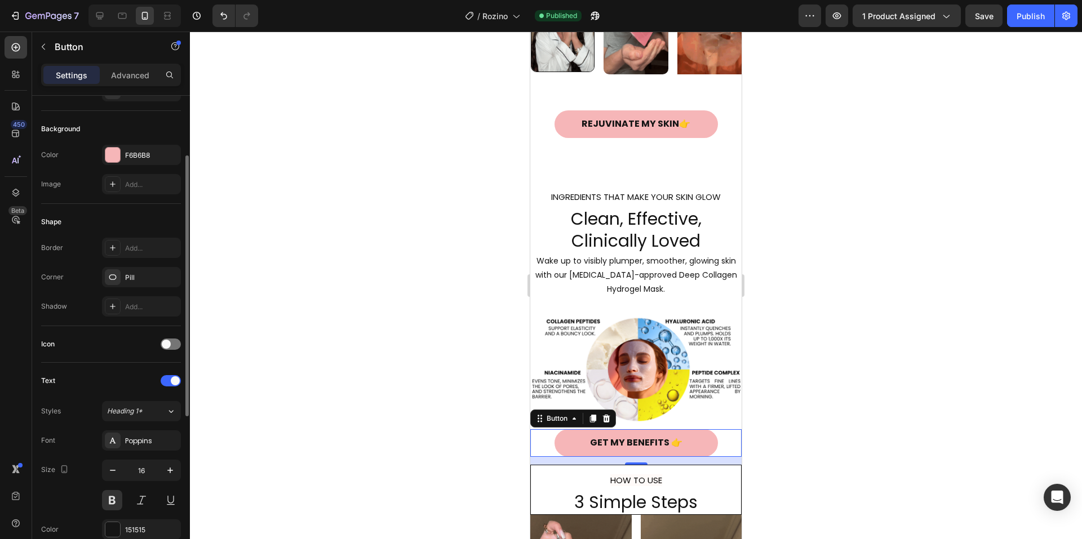
scroll to position [53, 0]
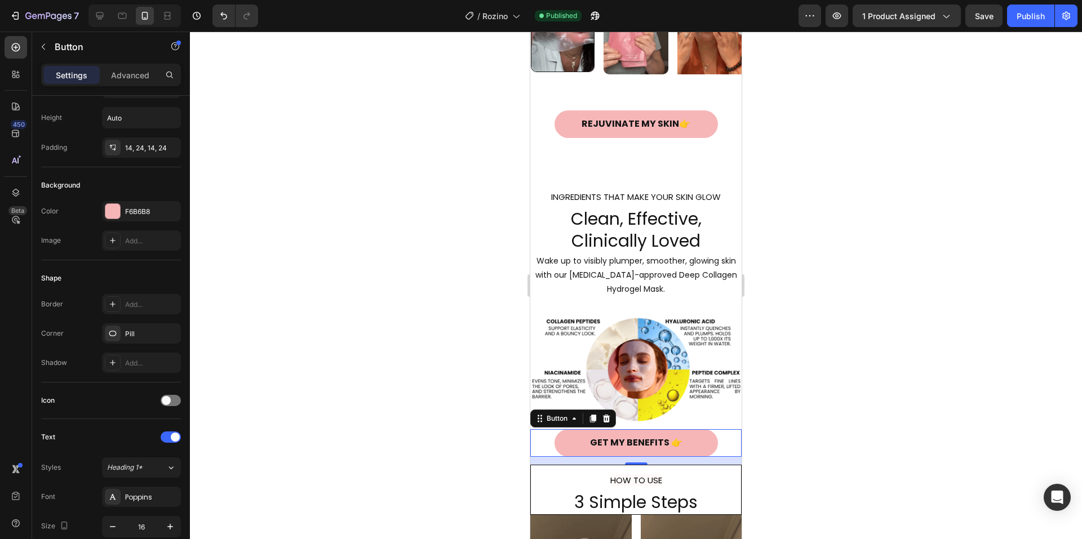
click at [543, 465] on div "14" at bounding box center [635, 461] width 211 height 8
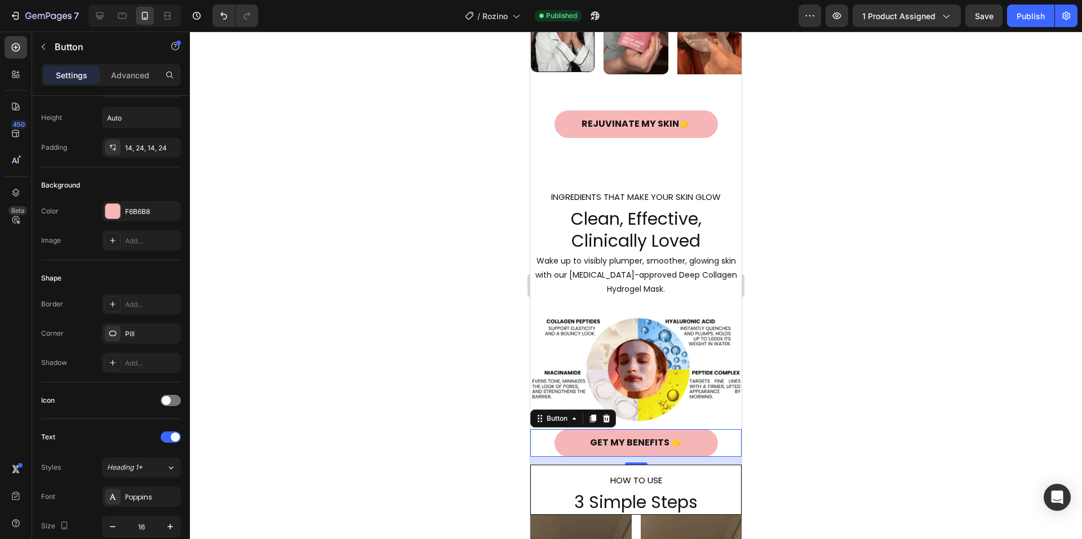
click at [864, 391] on div at bounding box center [636, 286] width 892 height 508
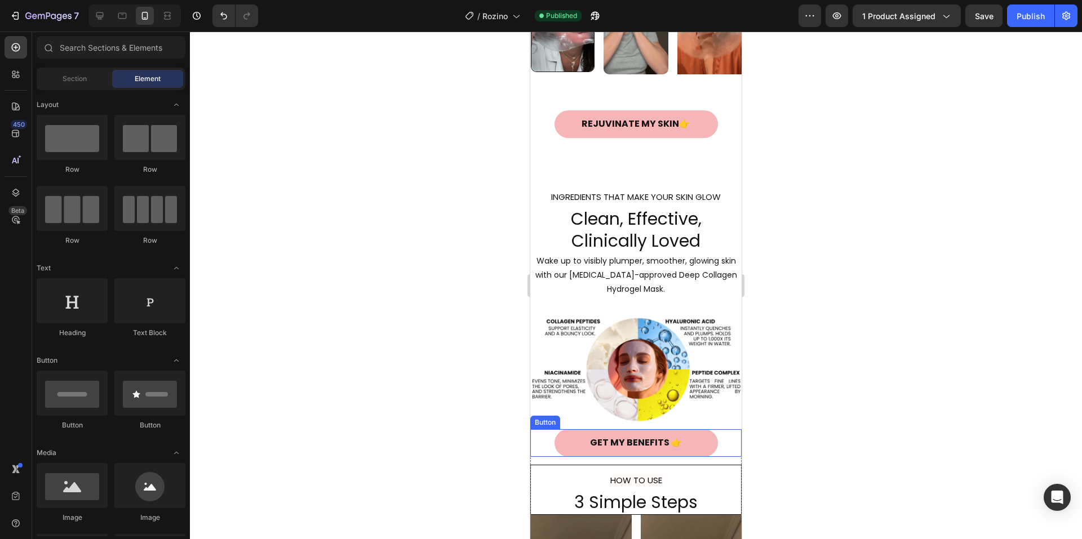
click at [730, 450] on div "GET MY BENEFITS 👉 Button" at bounding box center [635, 443] width 211 height 28
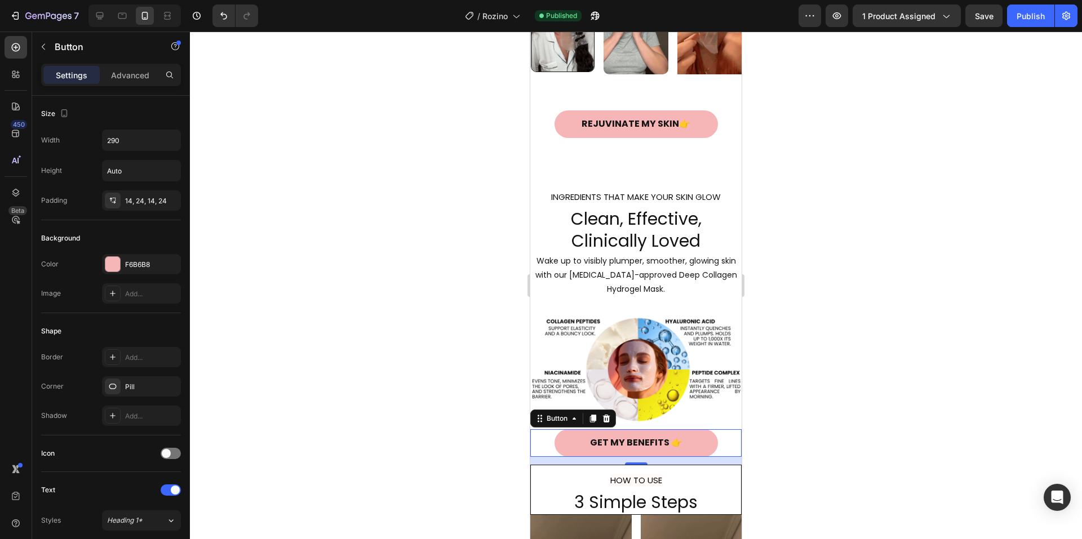
click at [541, 465] on div "14" at bounding box center [635, 461] width 211 height 8
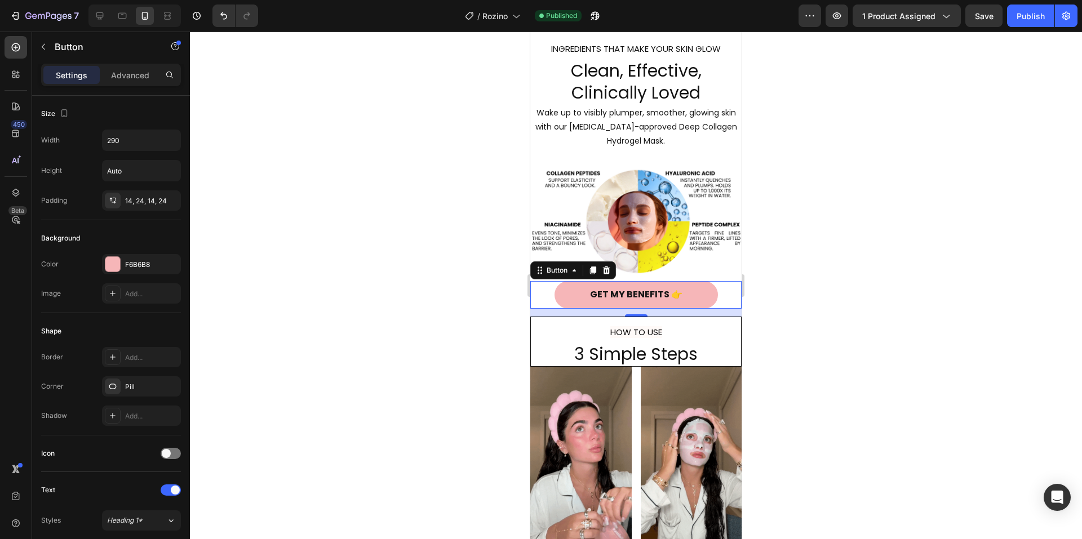
scroll to position [1071, 0]
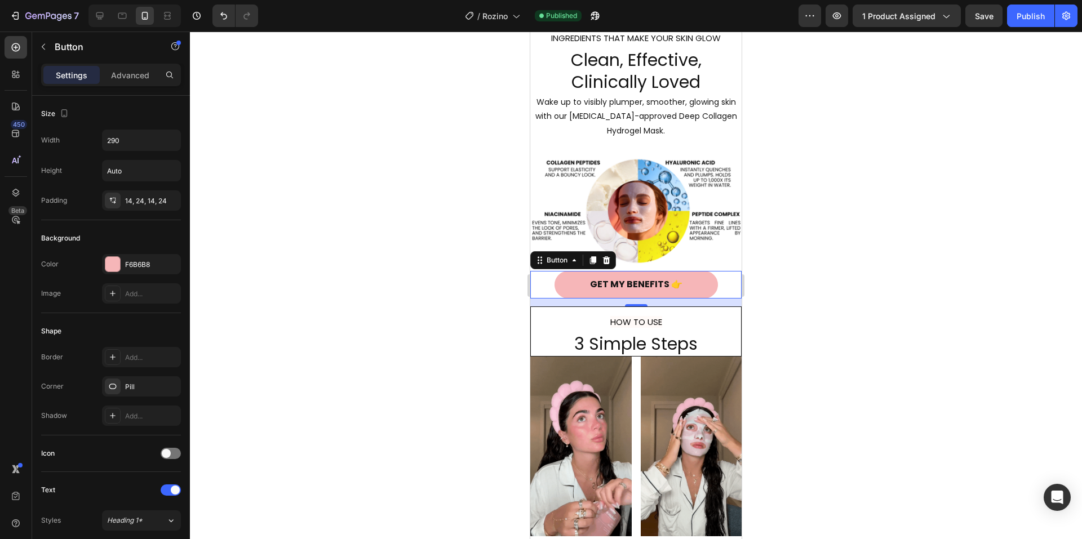
click at [719, 300] on div "14" at bounding box center [635, 303] width 211 height 8
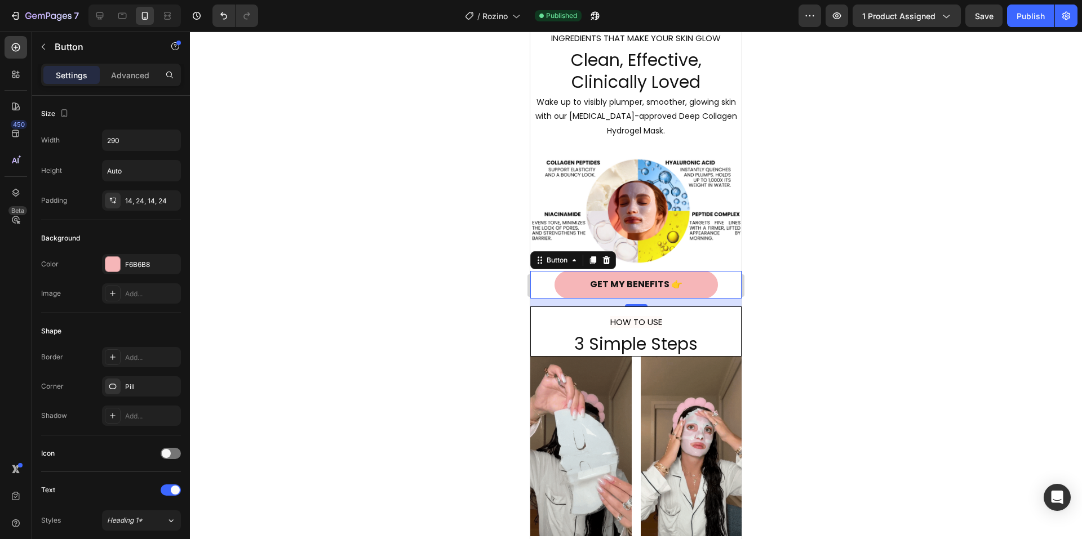
click at [842, 310] on div at bounding box center [636, 286] width 892 height 508
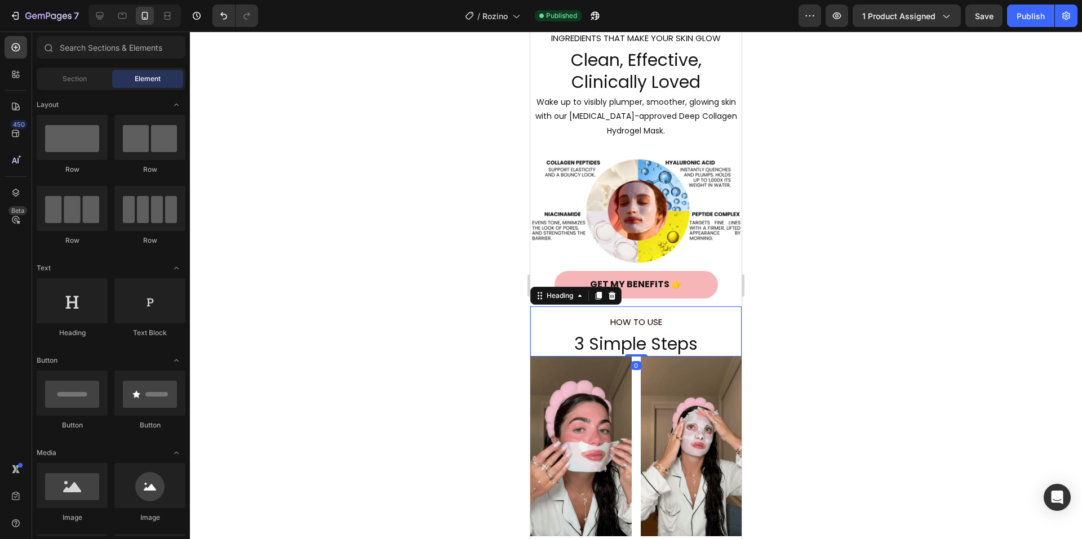
click at [726, 317] on h2 "HOW TO USE 3 Simple Steps" at bounding box center [635, 332] width 211 height 50
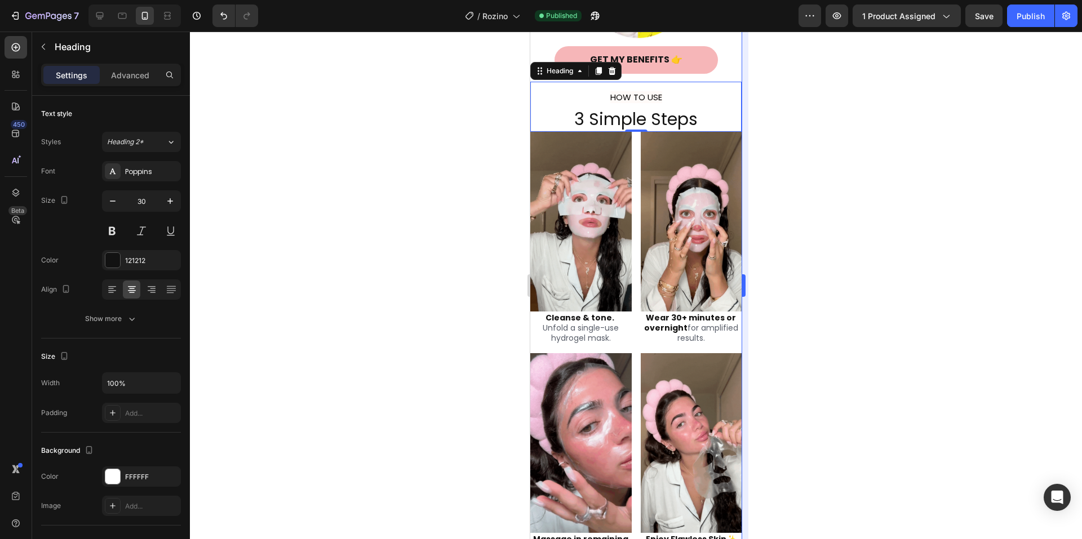
scroll to position [1296, 0]
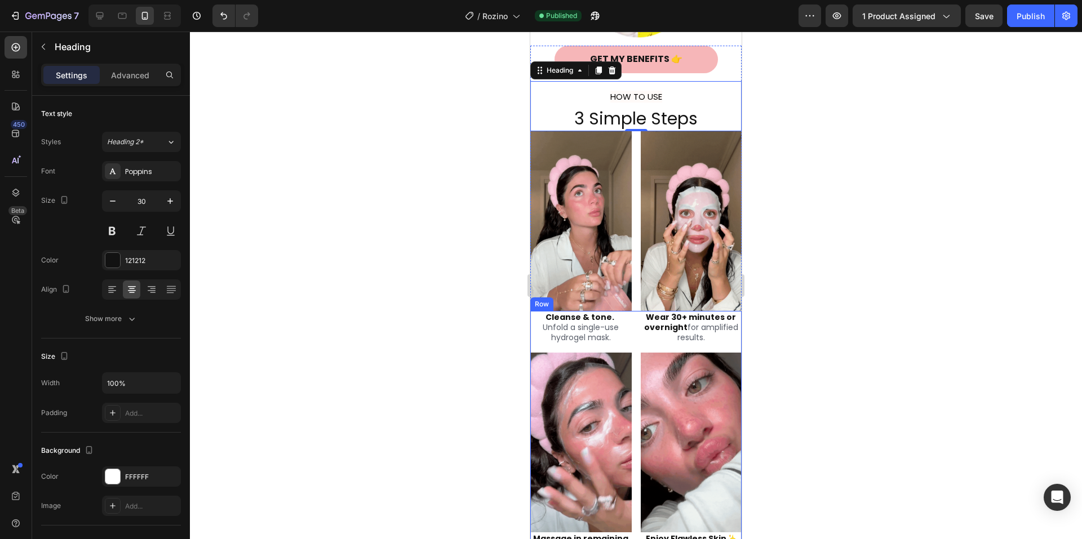
click at [629, 326] on div "Cleanse & tone. Unfold a single-use hydrogel mask. Heading Image Massage in rem…" at bounding box center [635, 438] width 211 height 255
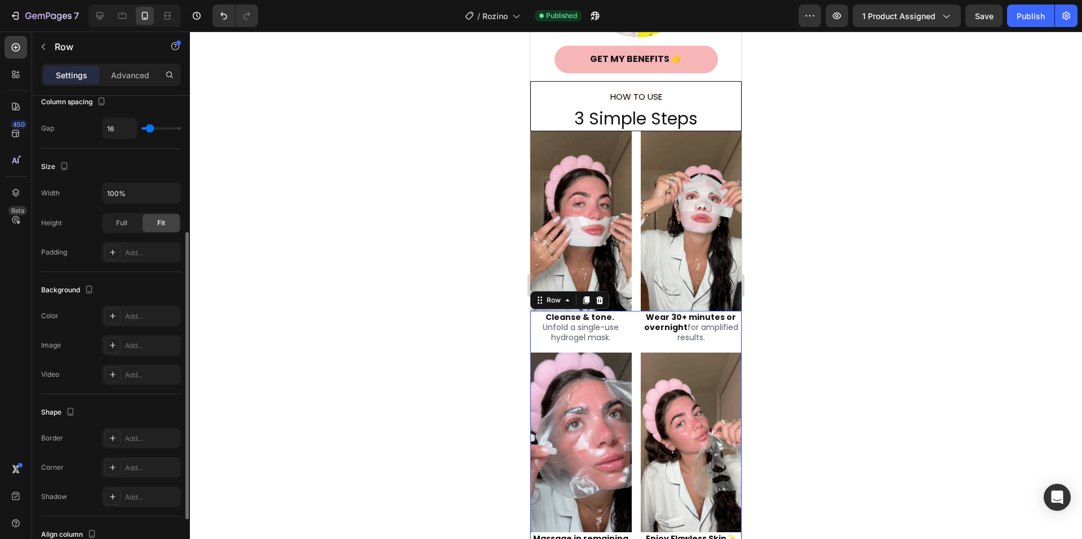
scroll to position [311, 0]
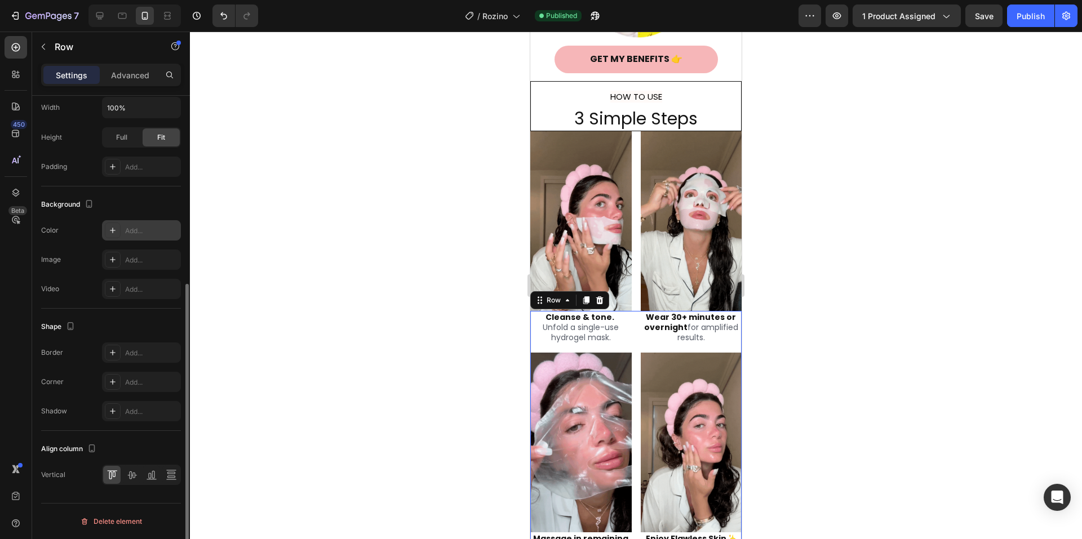
click at [140, 234] on div "Add..." at bounding box center [151, 231] width 53 height 10
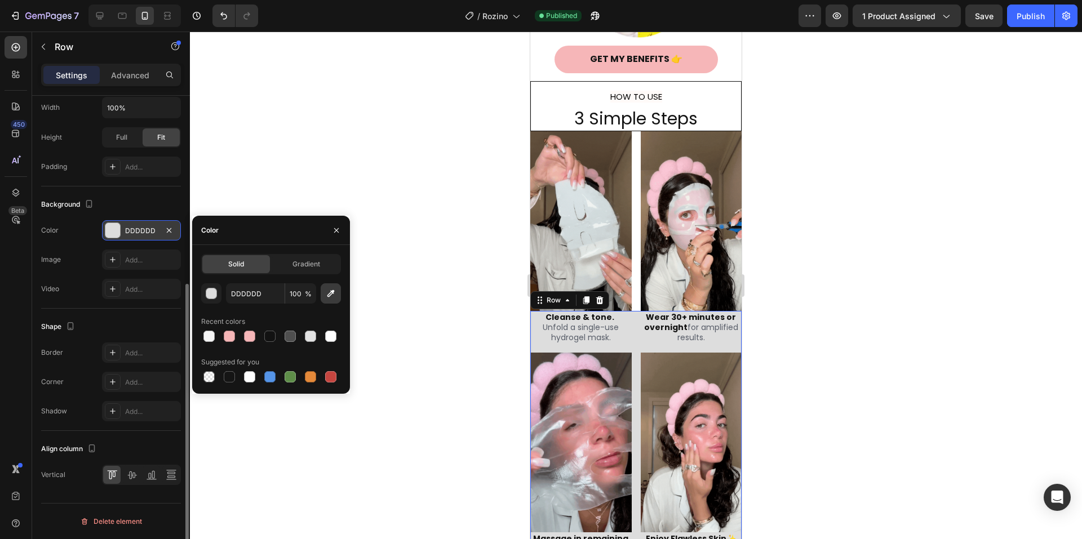
click at [331, 294] on icon "button" at bounding box center [330, 293] width 7 height 7
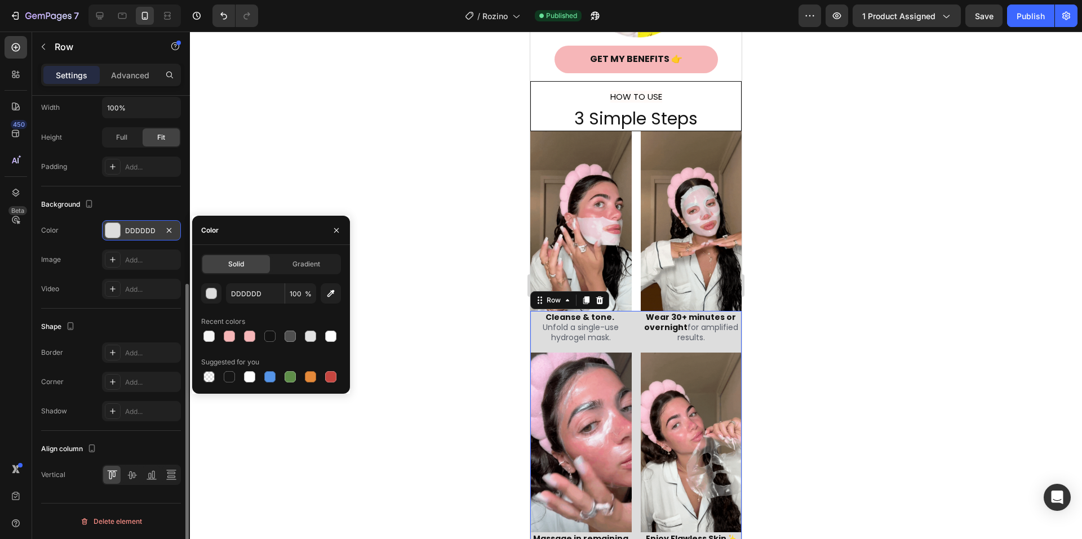
type input "FFFFFF"
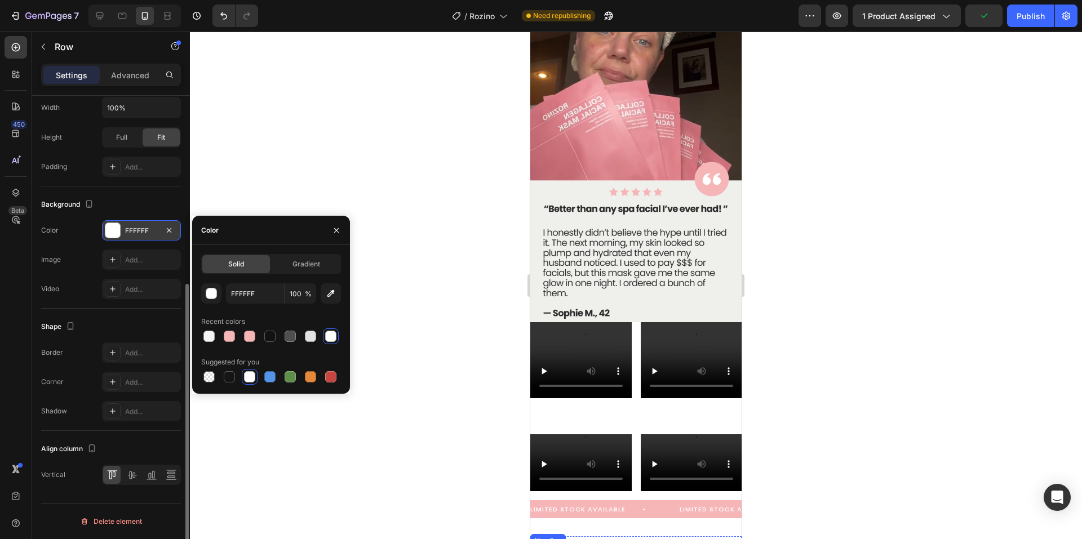
scroll to position [3156, 0]
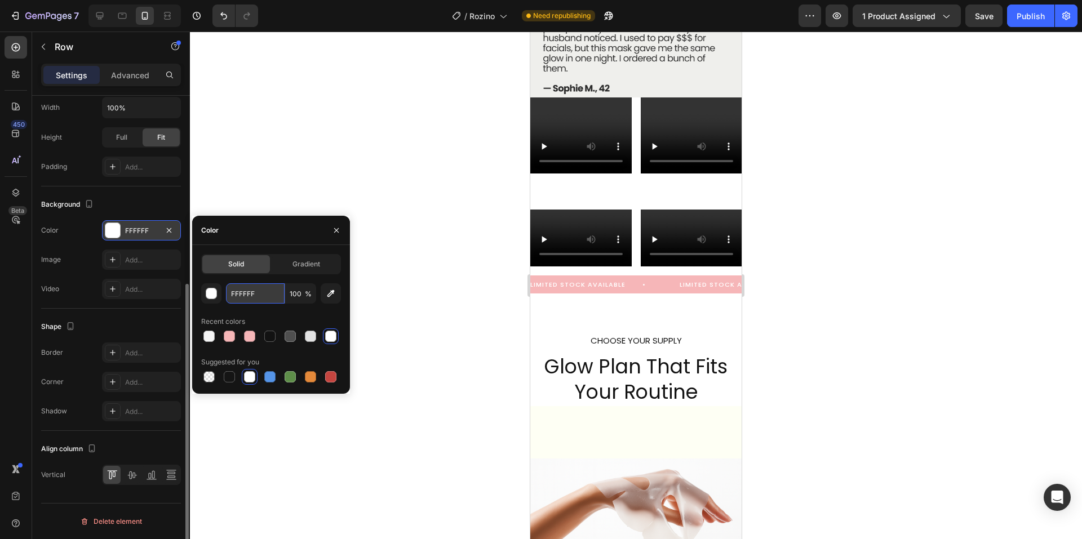
click at [255, 295] on input "FFFFFF" at bounding box center [255, 293] width 59 height 20
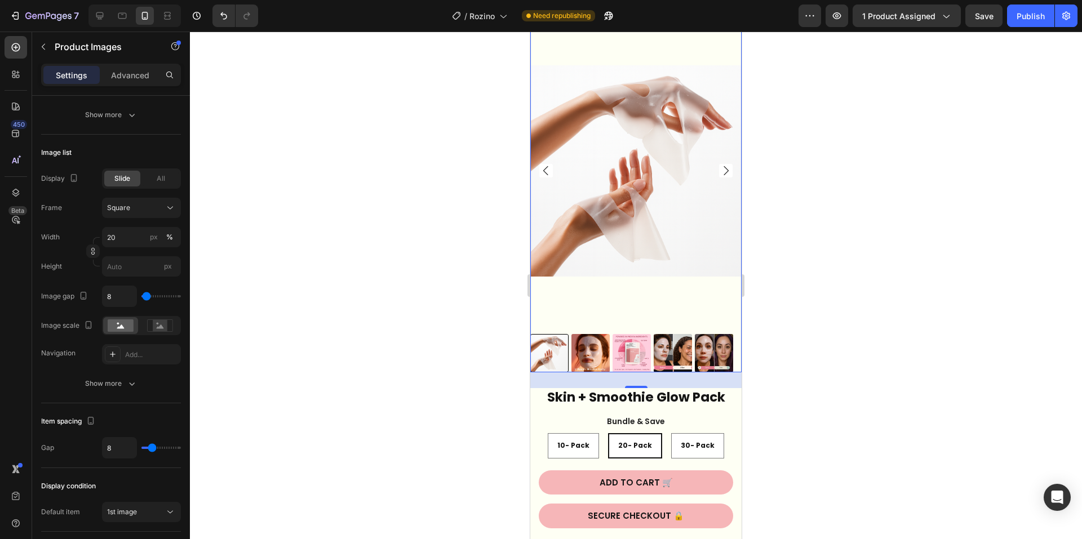
scroll to position [3494, 0]
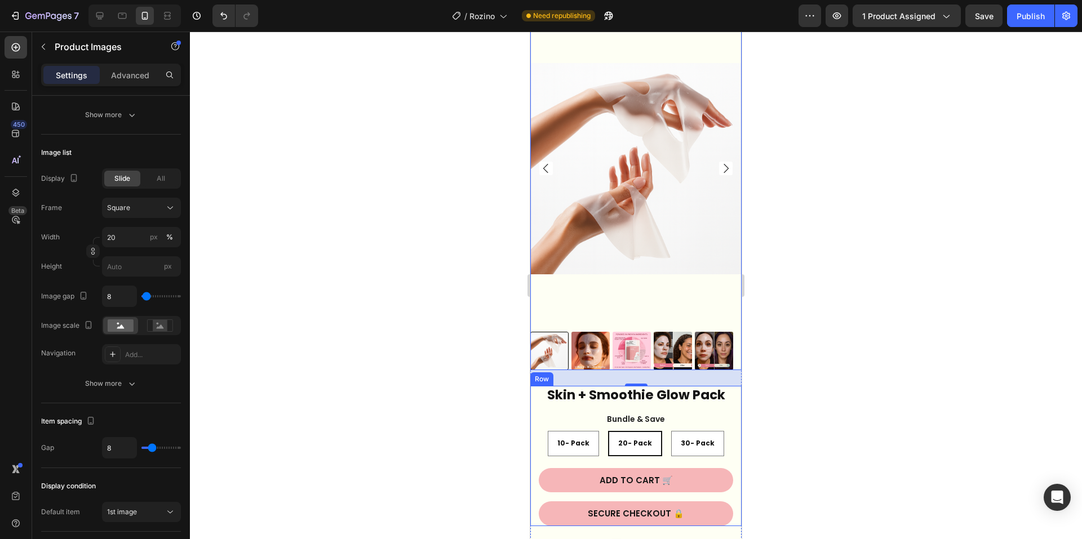
click at [725, 433] on div "Skin + Smoothie Glow Pack Product Title Image Lorem ipsum dolor sit amet, conse…" at bounding box center [635, 456] width 211 height 140
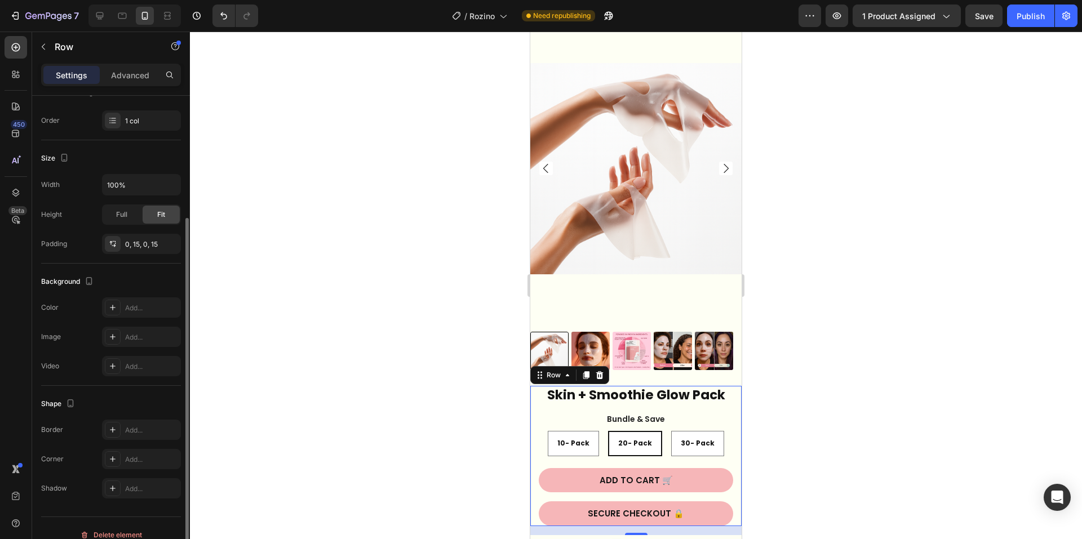
scroll to position [183, 0]
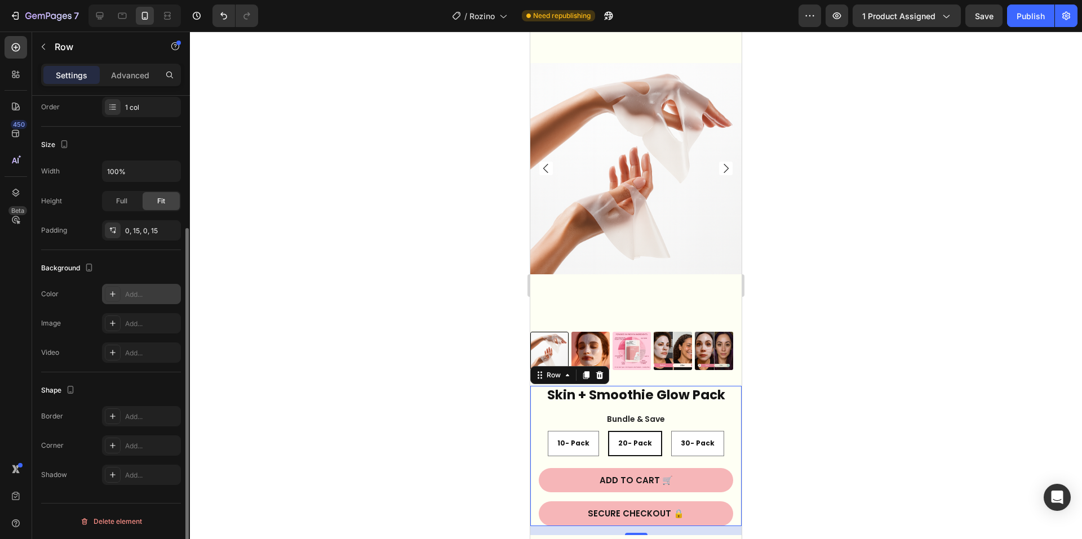
click at [131, 298] on div "Add..." at bounding box center [151, 295] width 53 height 10
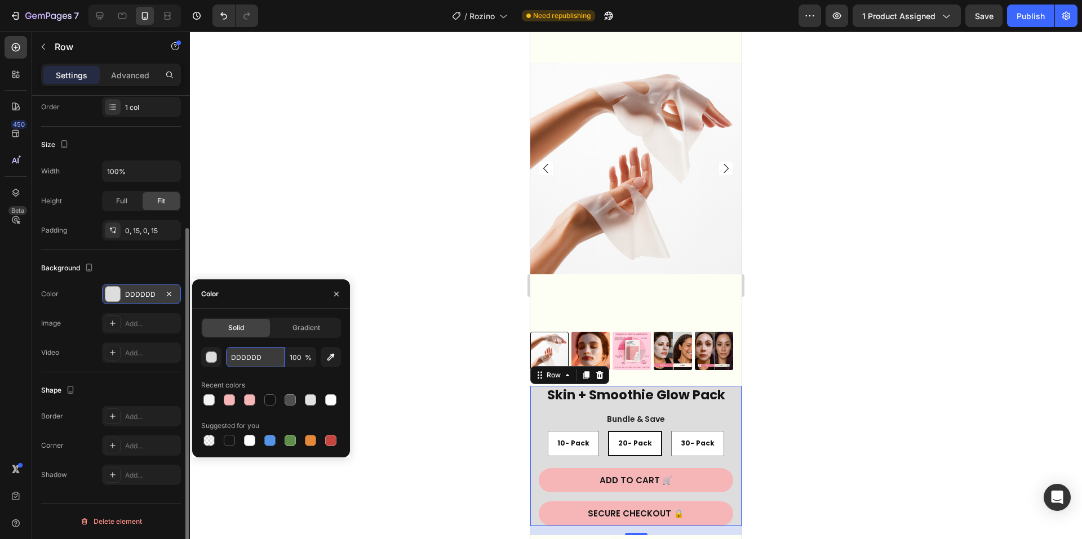
click at [264, 357] on input "DDDDDD" at bounding box center [255, 357] width 59 height 20
paste input "FFFFFF"
type input "FFFFFF"
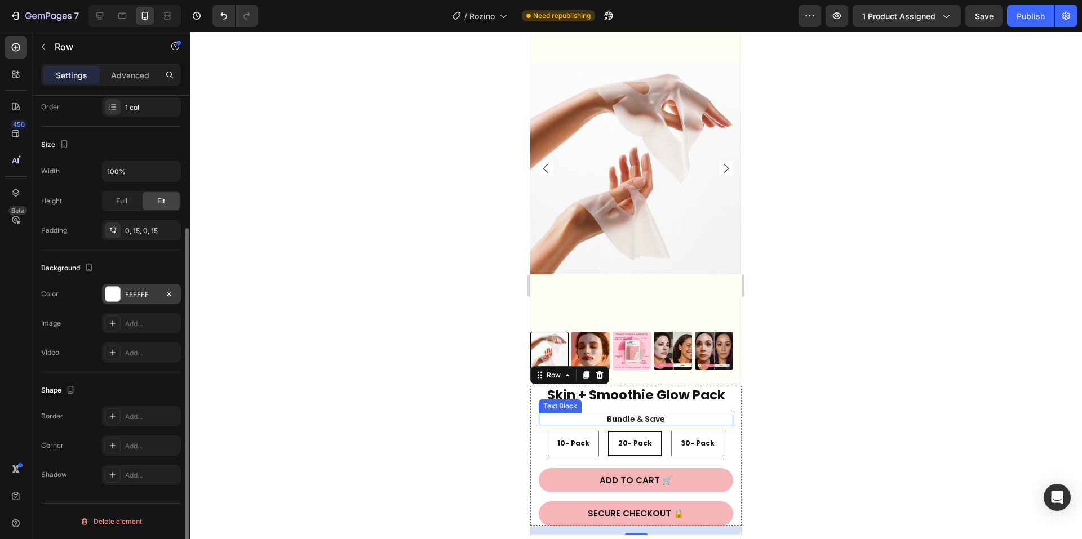
click at [870, 415] on div at bounding box center [636, 286] width 892 height 508
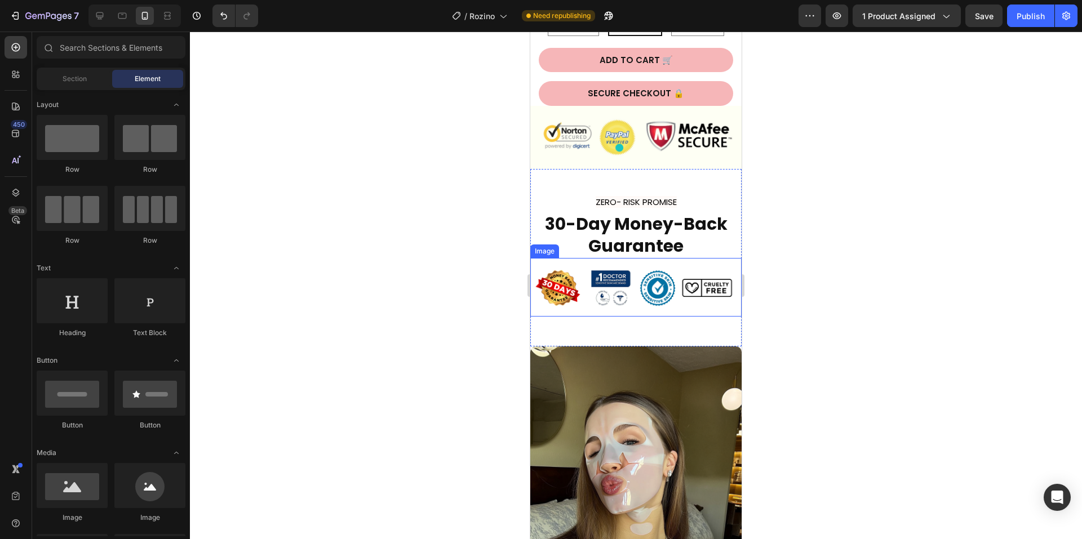
scroll to position [3945, 0]
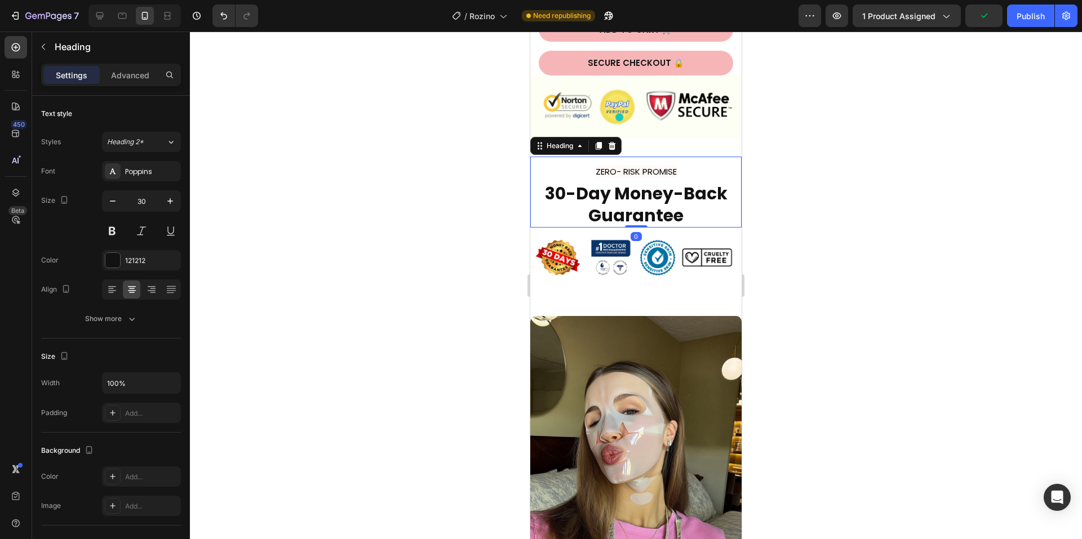
click at [721, 157] on h2 "ZERO- RISK PROMISE 30-Day Money-Back Guarantee" at bounding box center [635, 192] width 211 height 71
click at [713, 139] on div "ZERO- RISK PROMISE 30-Day Money-Back Guarantee Heading 0 Image Section 13" at bounding box center [635, 228] width 211 height 178
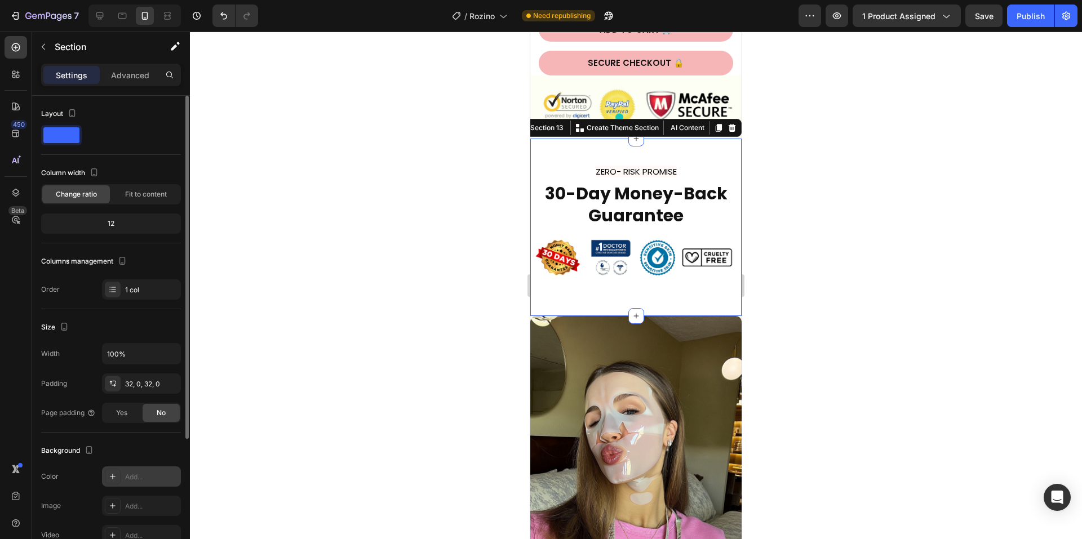
click at [143, 470] on div "Add..." at bounding box center [141, 477] width 79 height 20
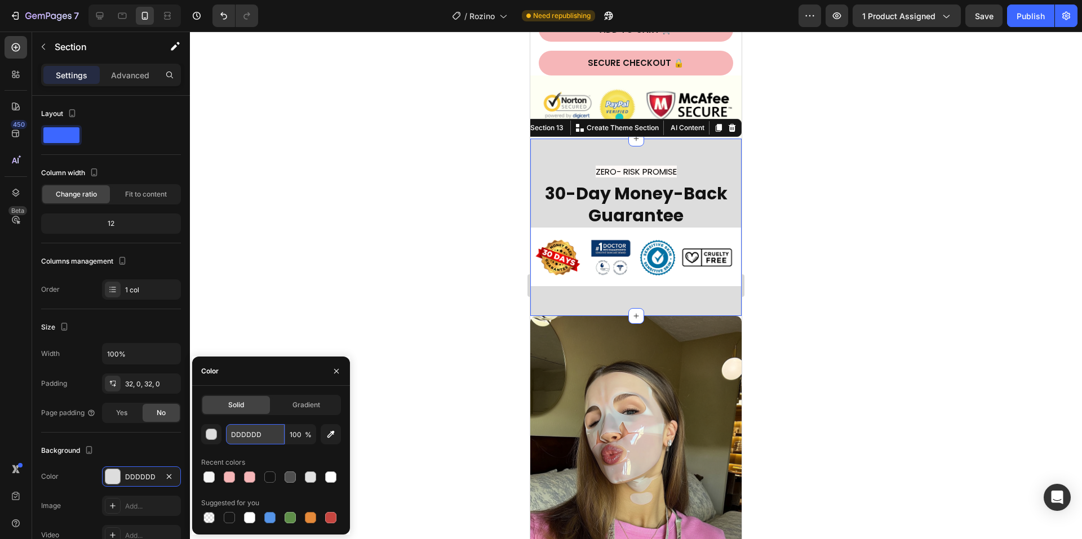
click at [276, 436] on input "DDDDDD" at bounding box center [255, 434] width 59 height 20
paste input "FFFFFF"
type input "FFFFFF"
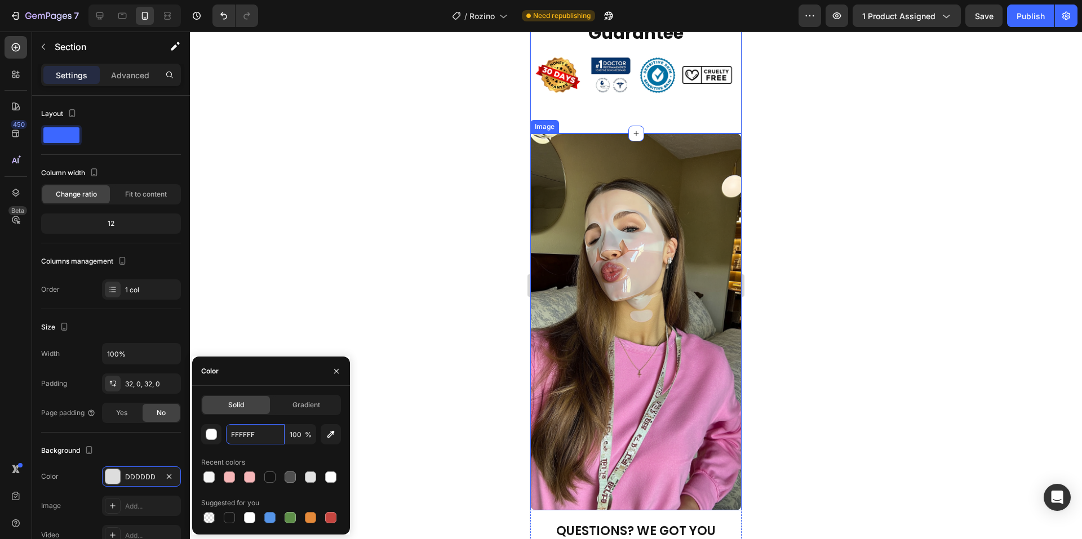
scroll to position [4057, 0]
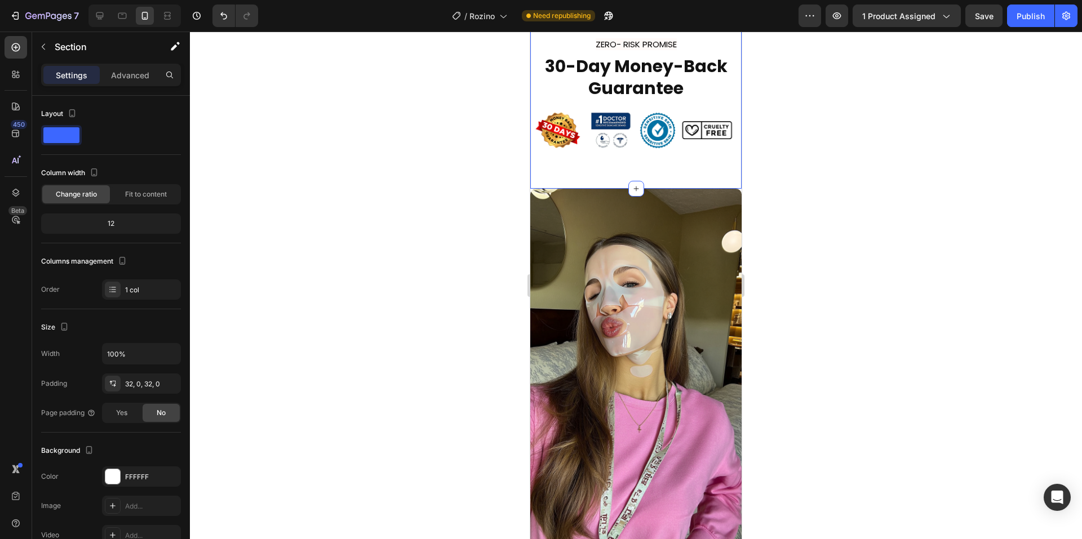
click at [581, 175] on div "ZERO- RISK PROMISE 30-Day Money-Back Guarantee Heading Image Section 13 You can…" at bounding box center [635, 100] width 211 height 178
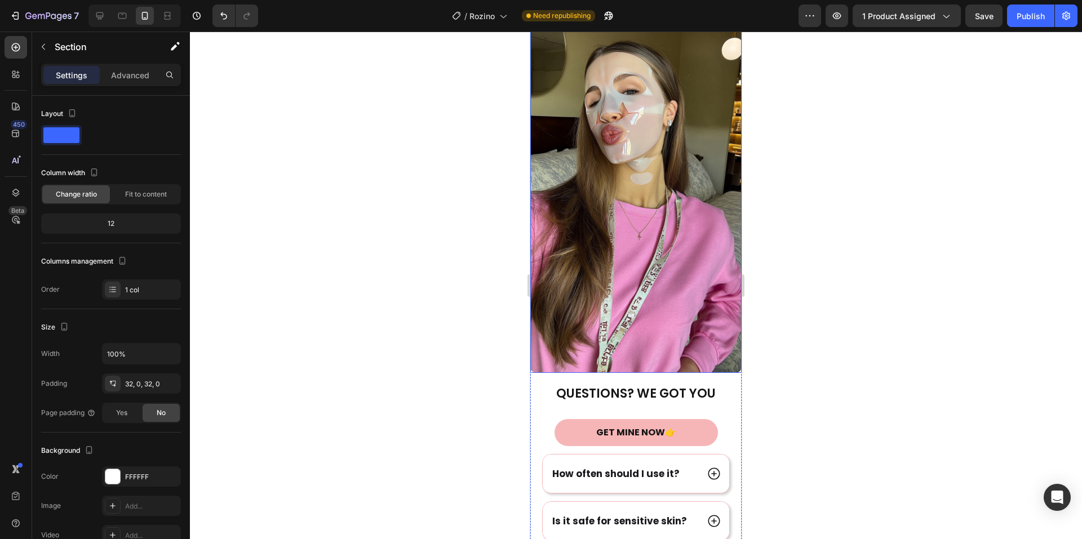
scroll to position [4283, 0]
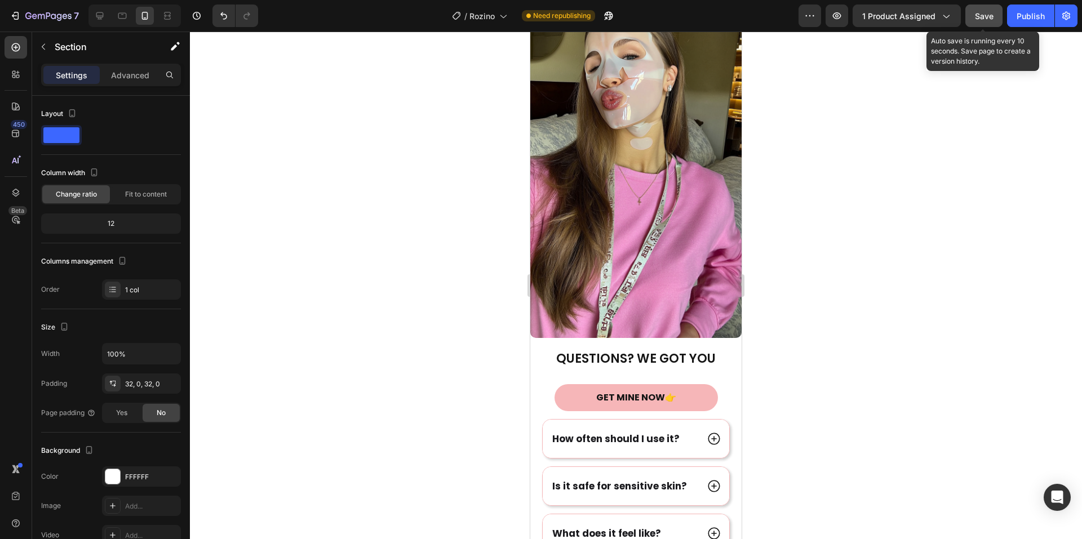
click at [979, 14] on span "Save" at bounding box center [984, 16] width 19 height 10
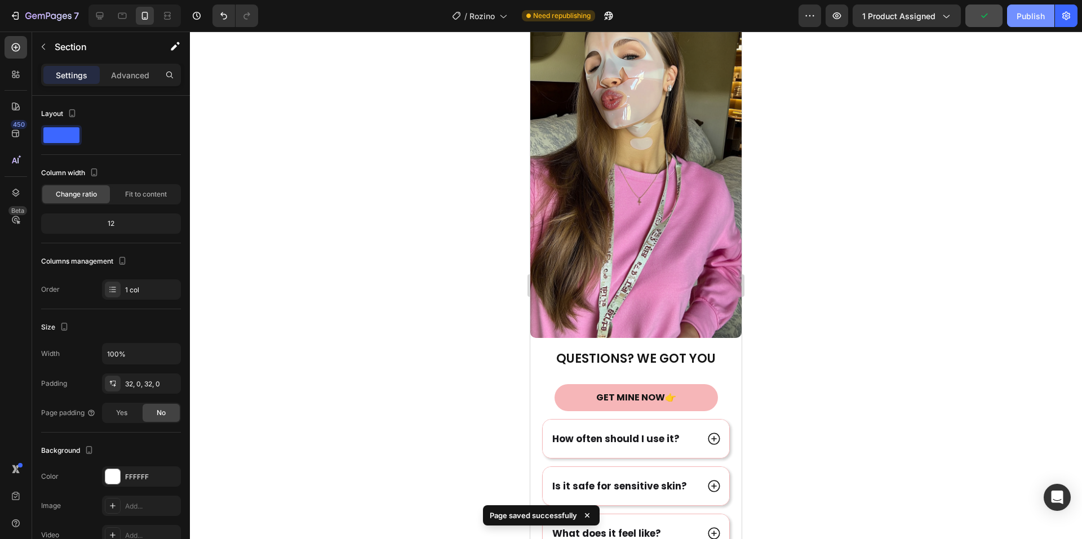
click at [1028, 17] on div "Publish" at bounding box center [1031, 16] width 28 height 12
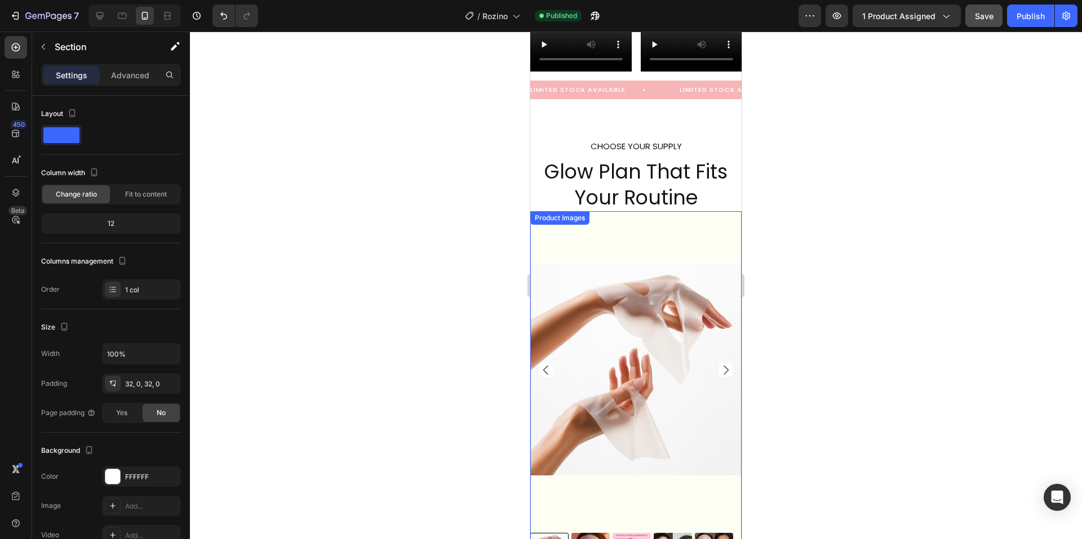
scroll to position [3294, 0]
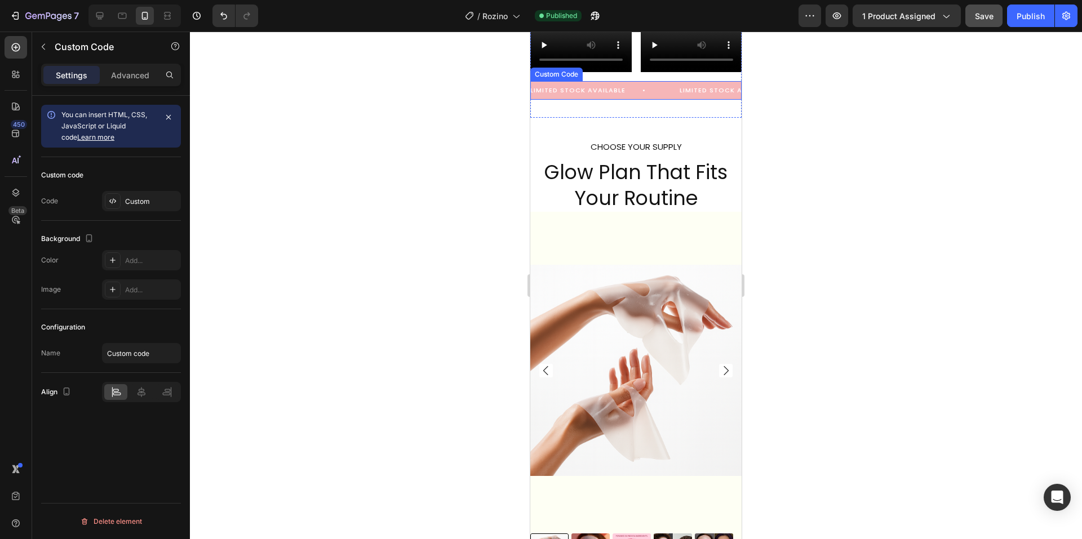
click at [619, 90] on span "LIMITED STOCK AVAILABLE" at bounding box center [596, 91] width 132 height 10
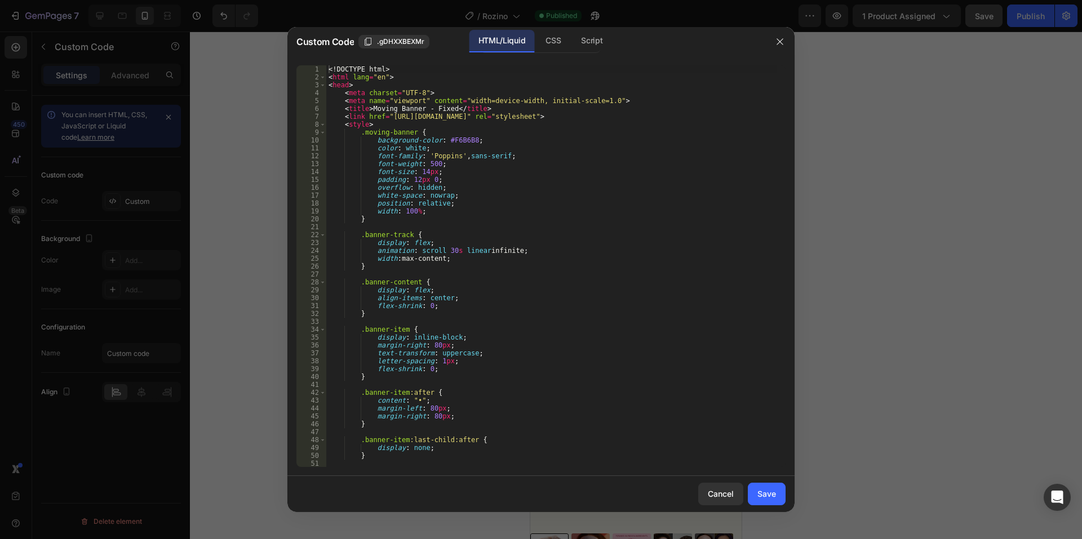
click at [619, 90] on div "<! DOCTYPE html > < html lang = "en" > < head > < meta charset = "UTF-8" > < me…" at bounding box center [551, 274] width 451 height 418
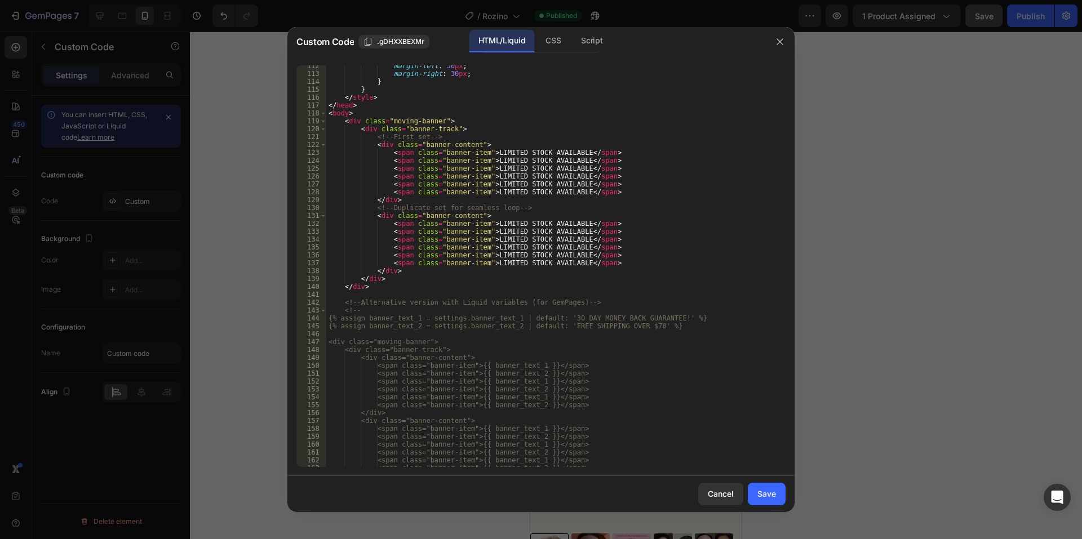
scroll to position [879, 0]
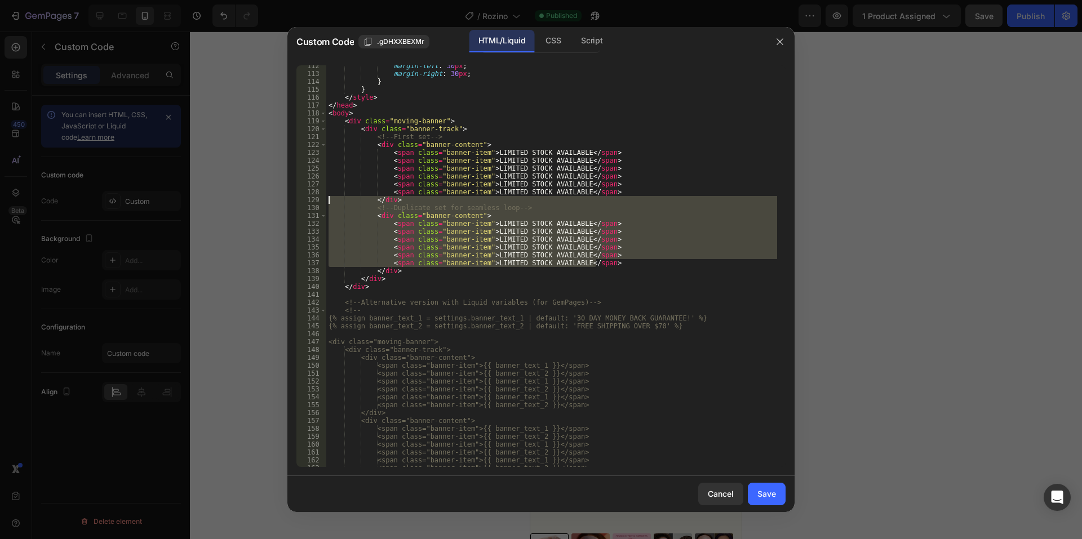
drag, startPoint x: 597, startPoint y: 263, endPoint x: 330, endPoint y: 202, distance: 273.4
click at [330, 202] on div "margin-left : 30 px ; margin-right : 30 px ; } } </ style > </ head > < body > …" at bounding box center [551, 271] width 451 height 418
type textarea "</div> <!-- Duplicate set for seamless loop -->"
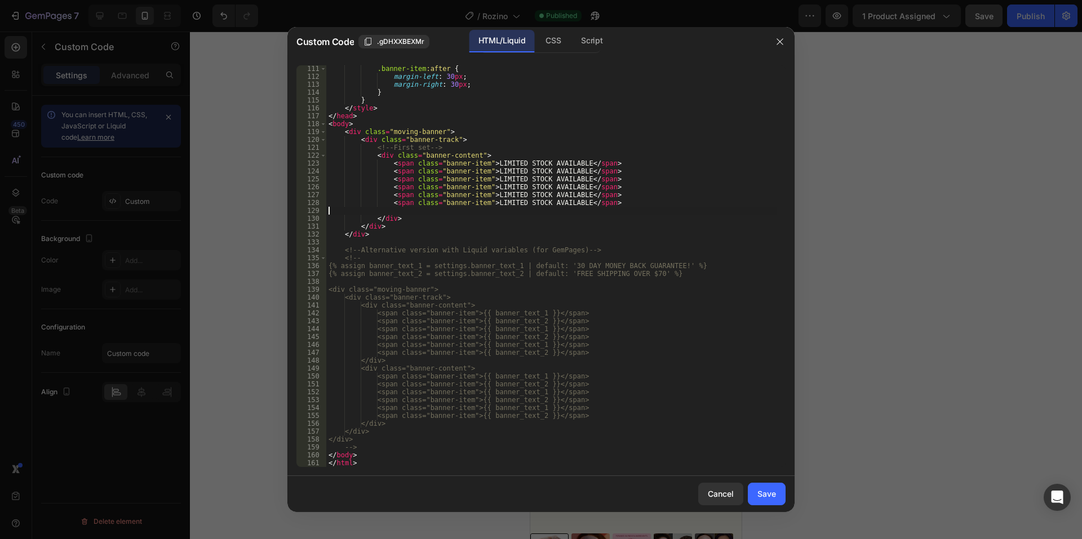
type textarea "<span class="banner-item">LIMITED STOCK AVAILABLE</span>"
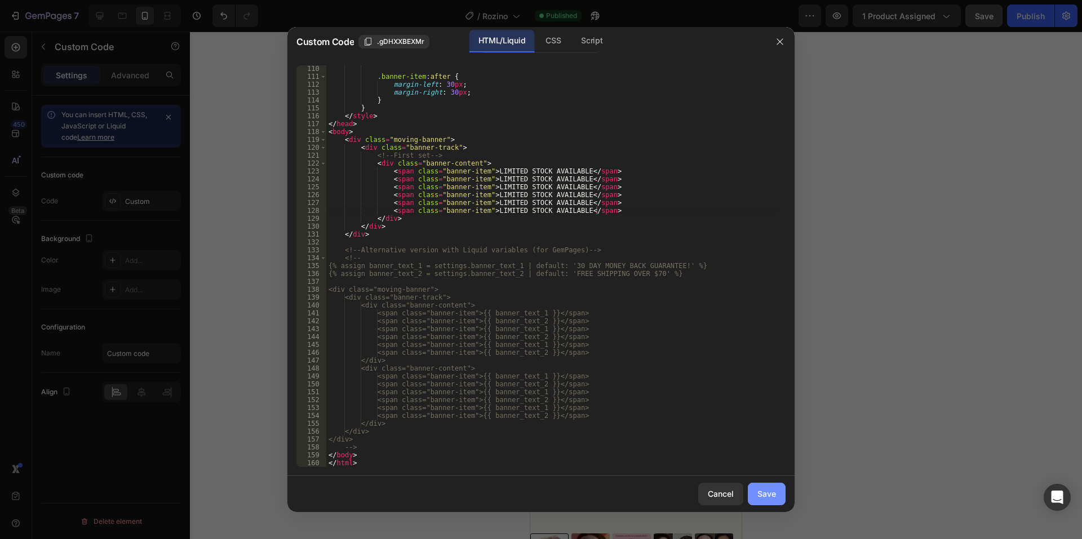
click at [766, 493] on div "Save" at bounding box center [766, 494] width 19 height 12
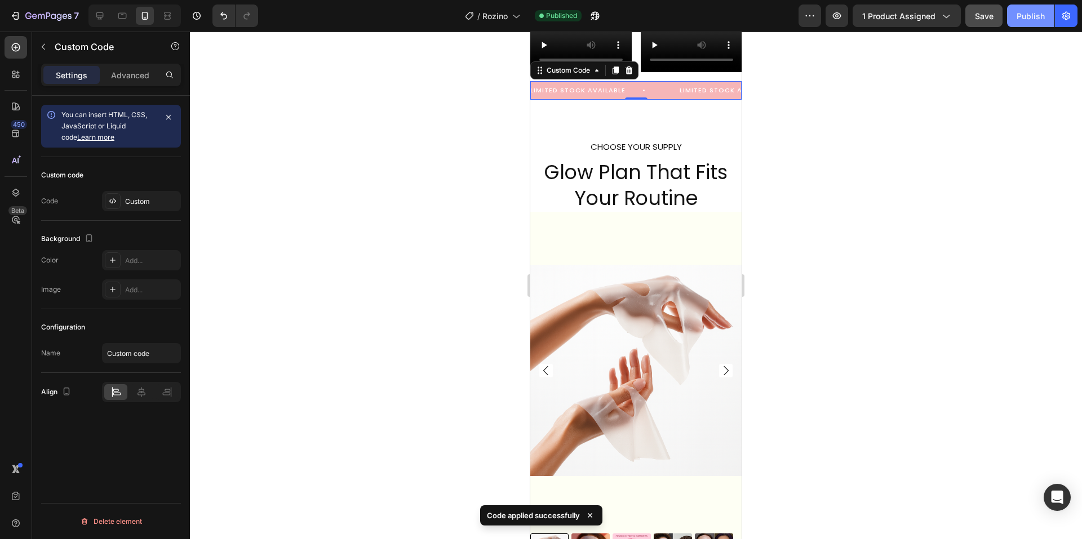
click at [1020, 17] on div "Publish" at bounding box center [1031, 16] width 28 height 12
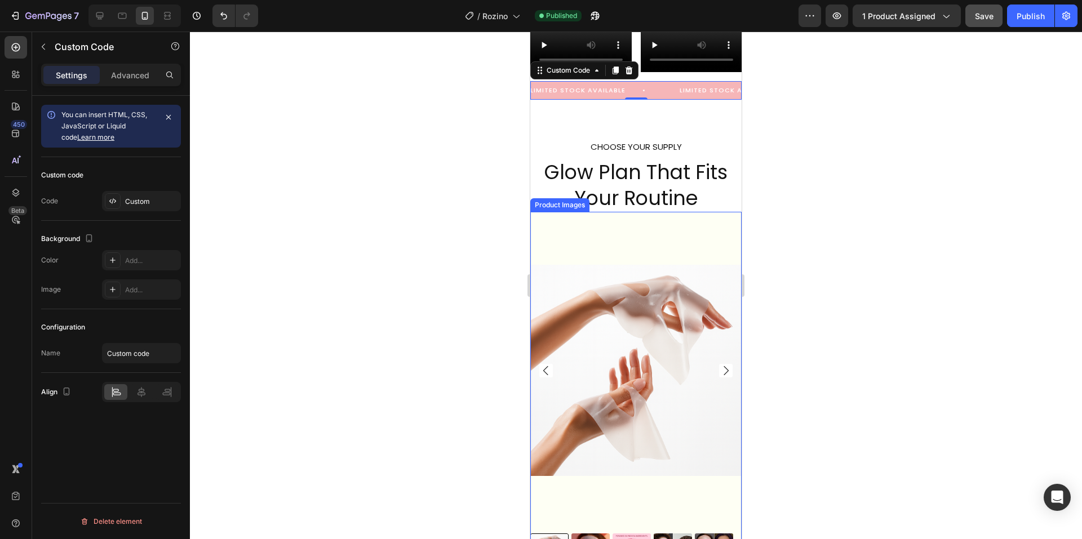
click at [698, 484] on img at bounding box center [635, 370] width 211 height 317
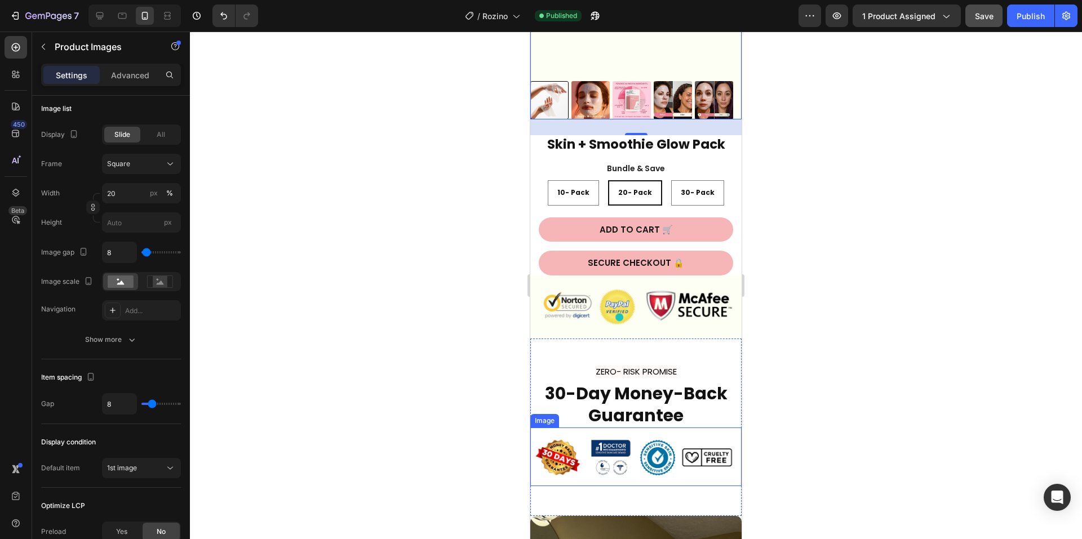
scroll to position [3745, 0]
click at [536, 186] on div "Skin + Smoothie Glow Pack Product Title Image Lorem ipsum dolor sit amet, conse…" at bounding box center [635, 205] width 211 height 140
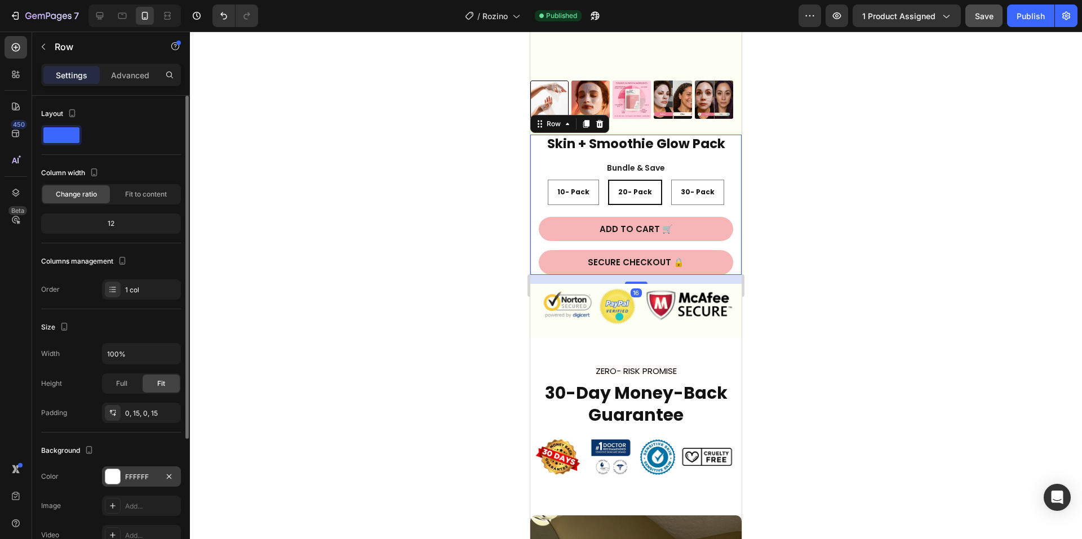
click at [132, 470] on div "FFFFFF" at bounding box center [141, 477] width 79 height 20
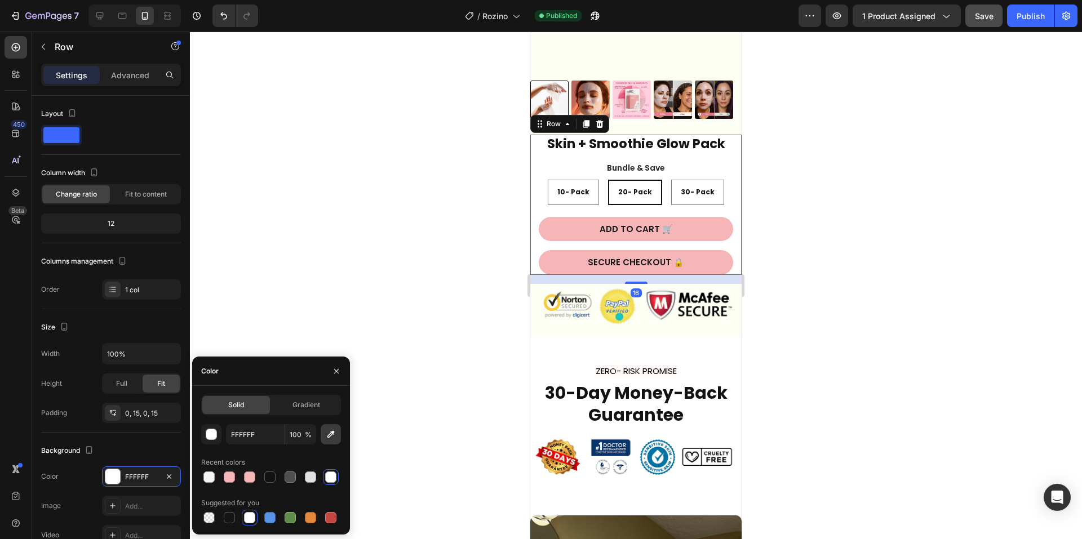
click at [333, 429] on icon "button" at bounding box center [330, 434] width 11 height 11
type input "FEFFF4"
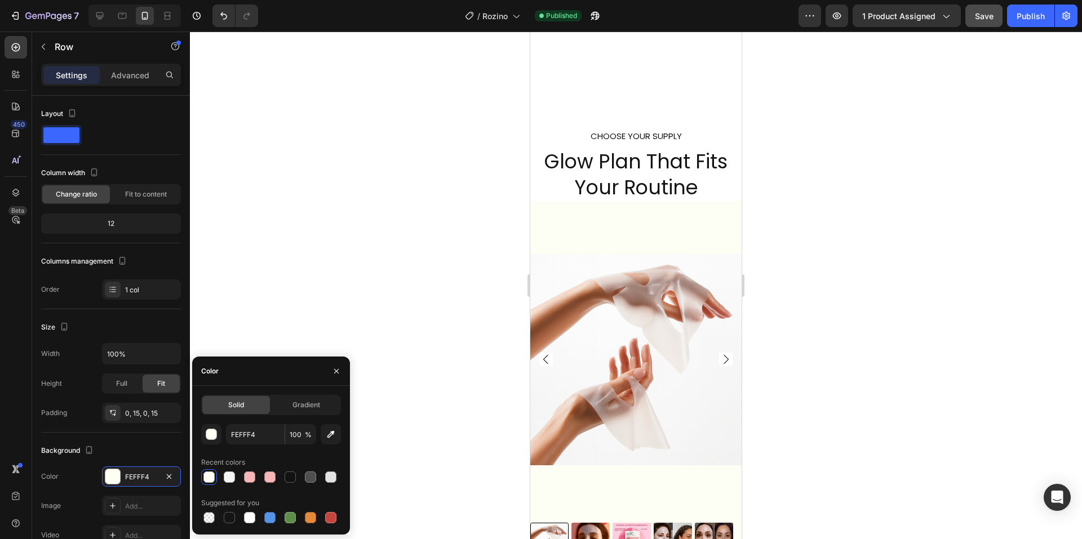
scroll to position [3294, 0]
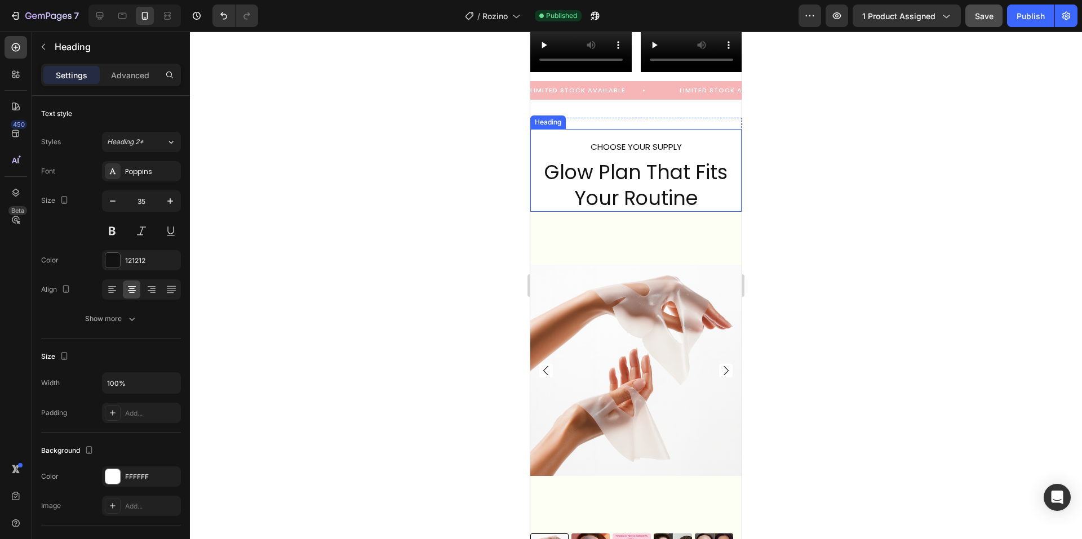
click at [548, 186] on h2 "CHOOSE YOUR SUPPLY Glow Plan That Fits Your Routine" at bounding box center [635, 170] width 211 height 83
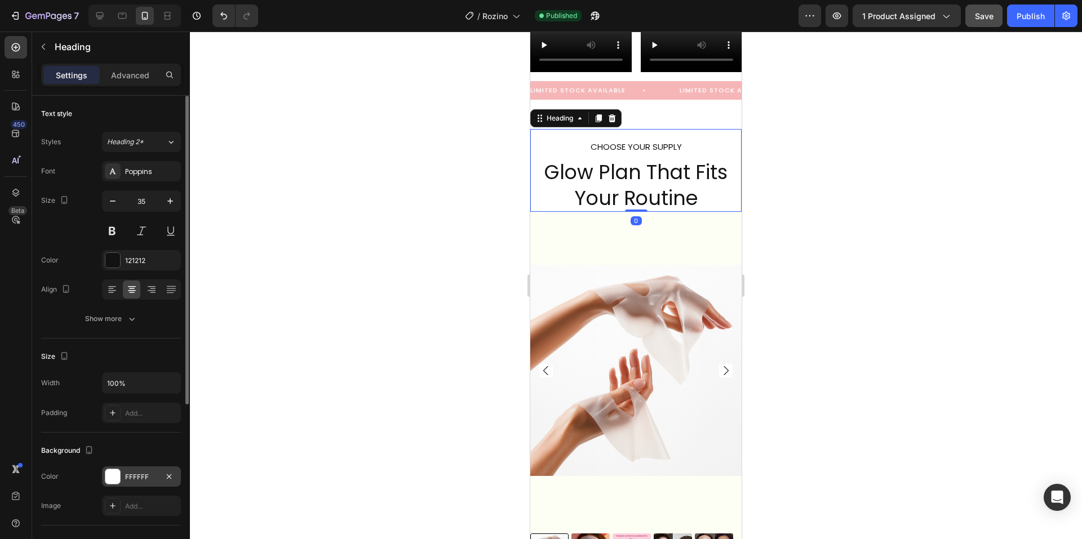
click at [135, 475] on div "FFFFFF" at bounding box center [141, 477] width 33 height 10
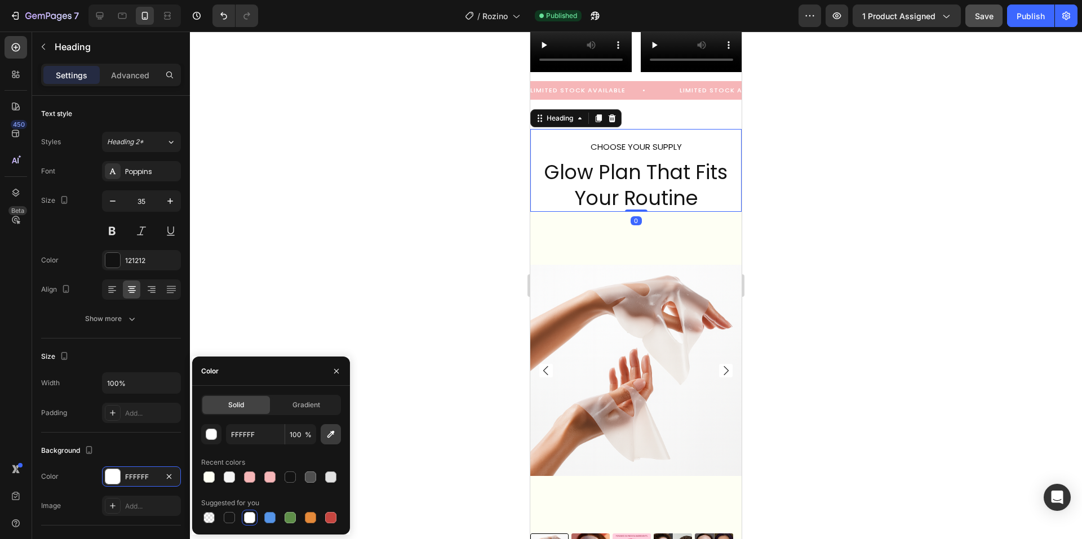
click at [331, 438] on icon "button" at bounding box center [330, 434] width 11 height 11
type input "FEFFF4"
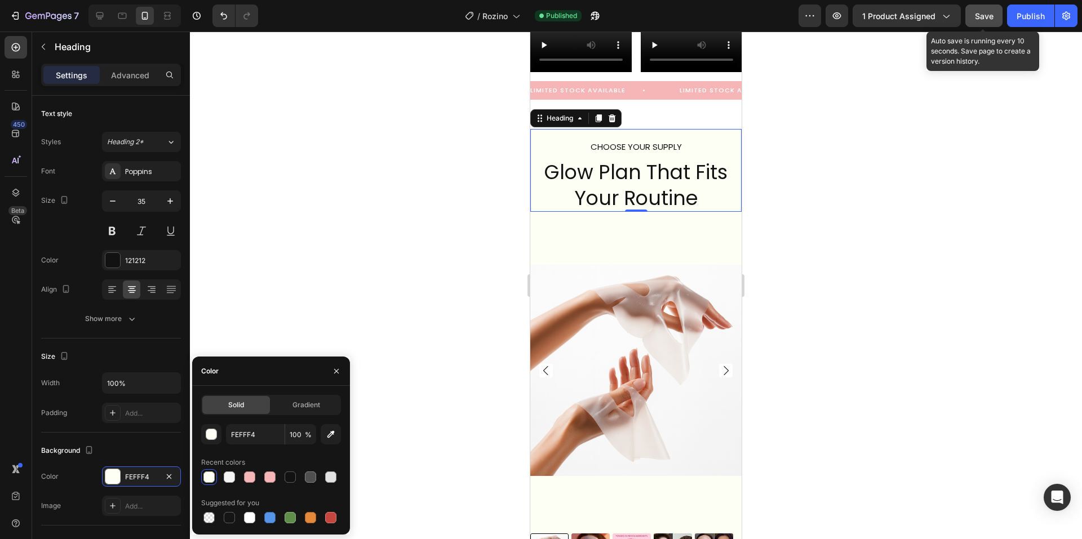
click at [985, 20] on span "Save" at bounding box center [984, 16] width 19 height 10
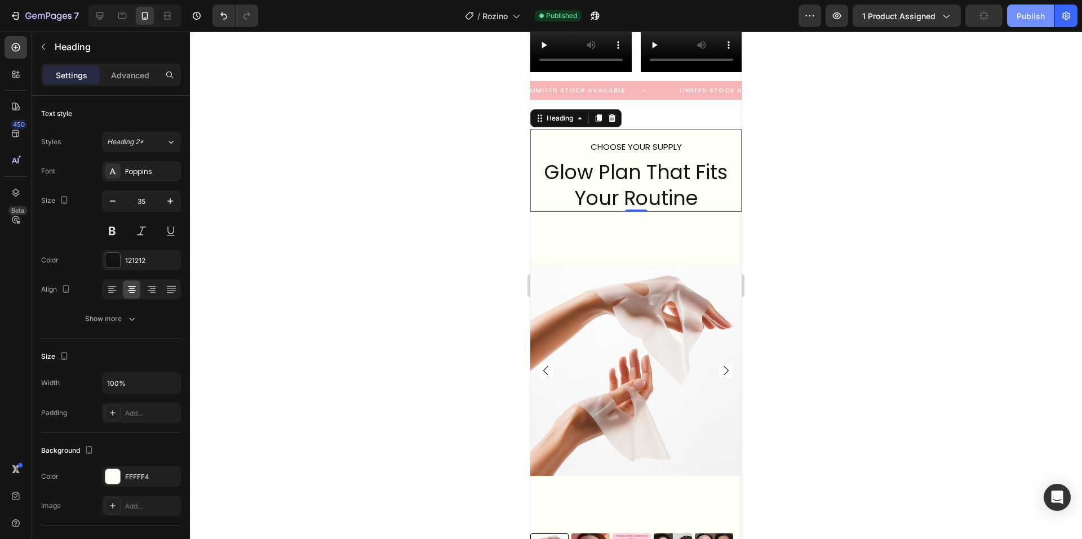
click at [1031, 17] on div "Publish" at bounding box center [1031, 16] width 28 height 12
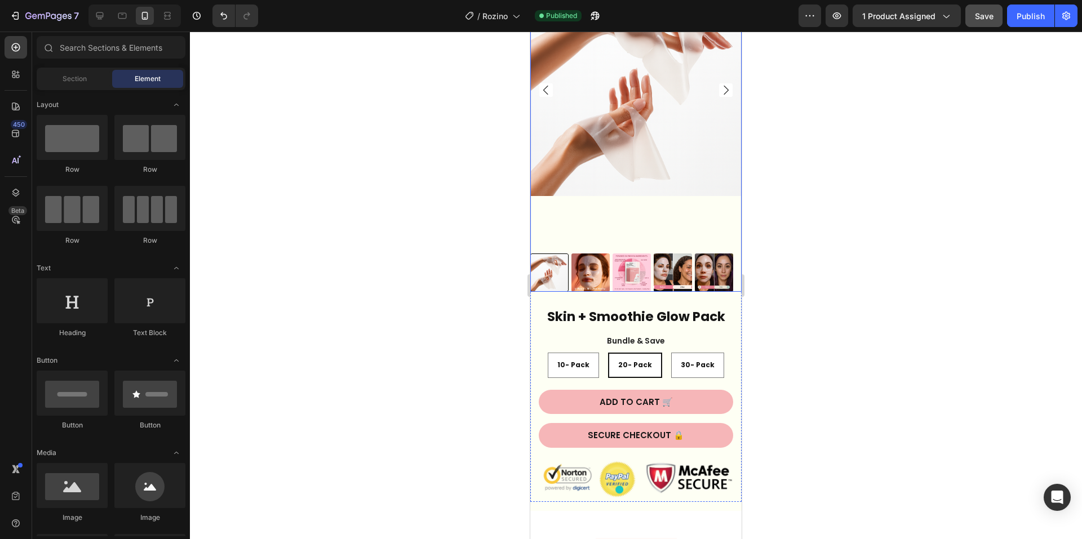
scroll to position [3576, 0]
